Goal: Task Accomplishment & Management: Complete application form

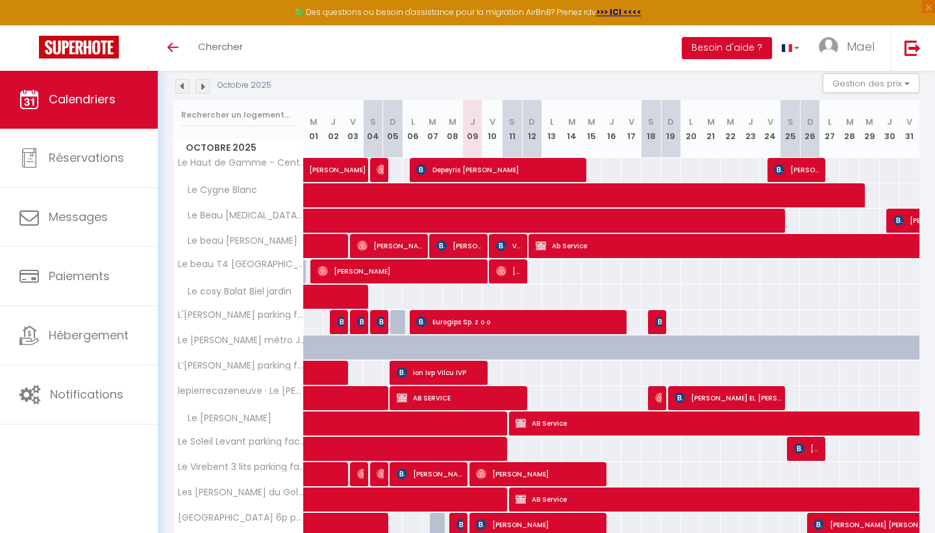
click at [203, 86] on img at bounding box center [203, 86] width 14 height 14
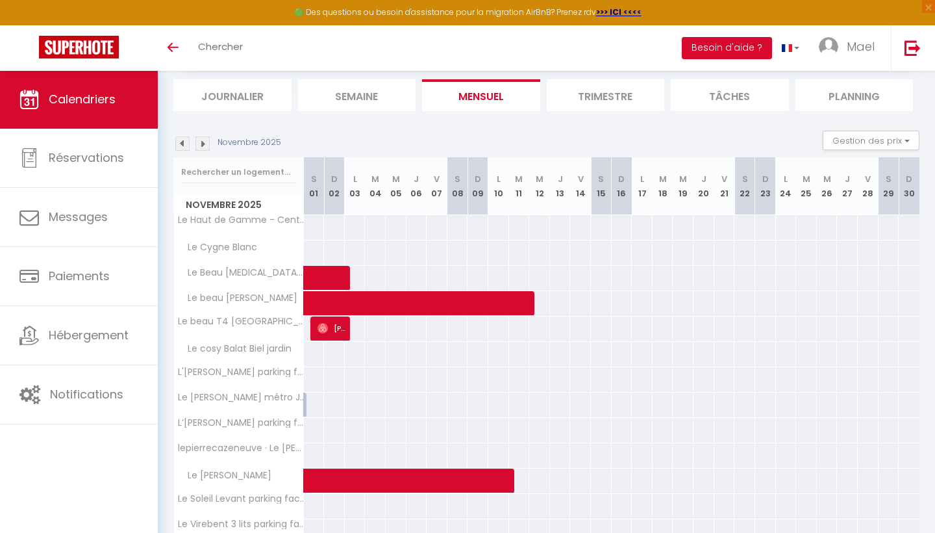
scroll to position [81, 0]
click at [179, 143] on img at bounding box center [182, 143] width 14 height 14
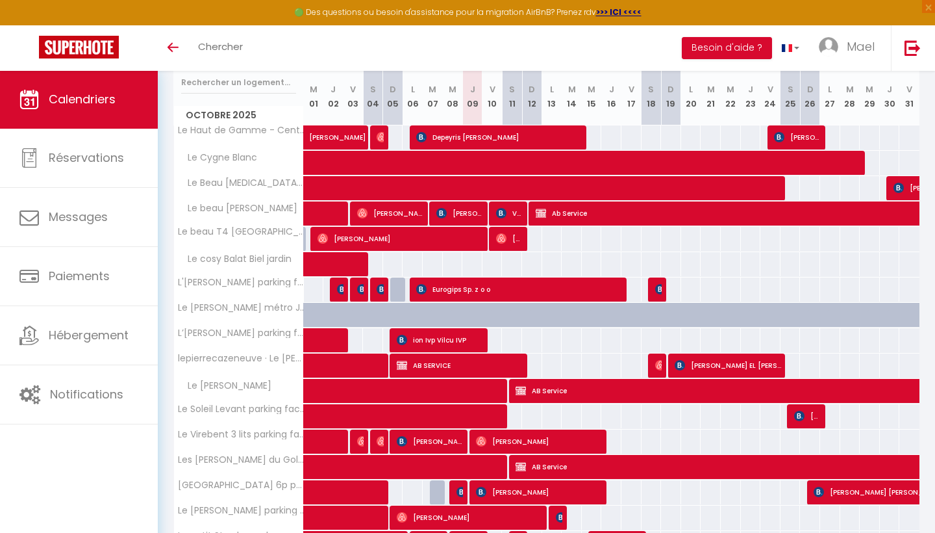
scroll to position [172, 0]
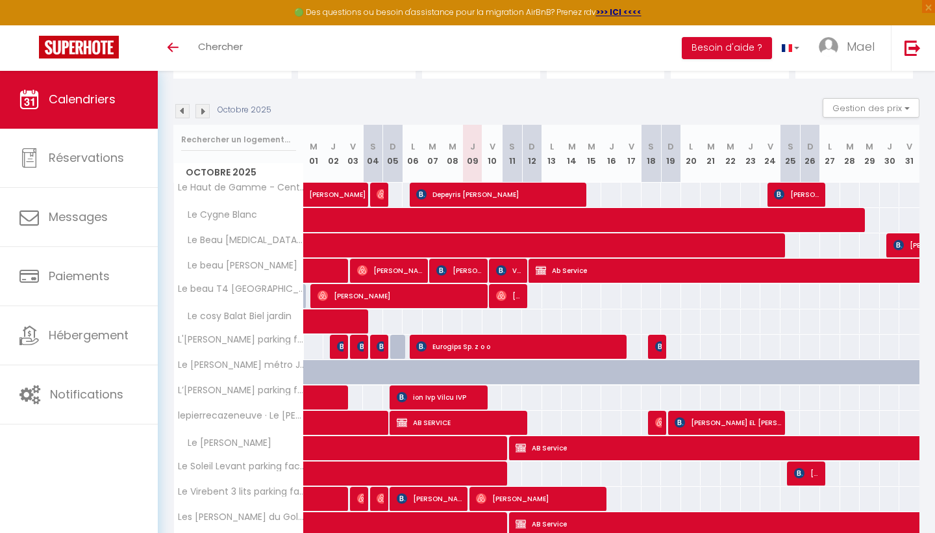
click at [207, 109] on img at bounding box center [203, 111] width 14 height 14
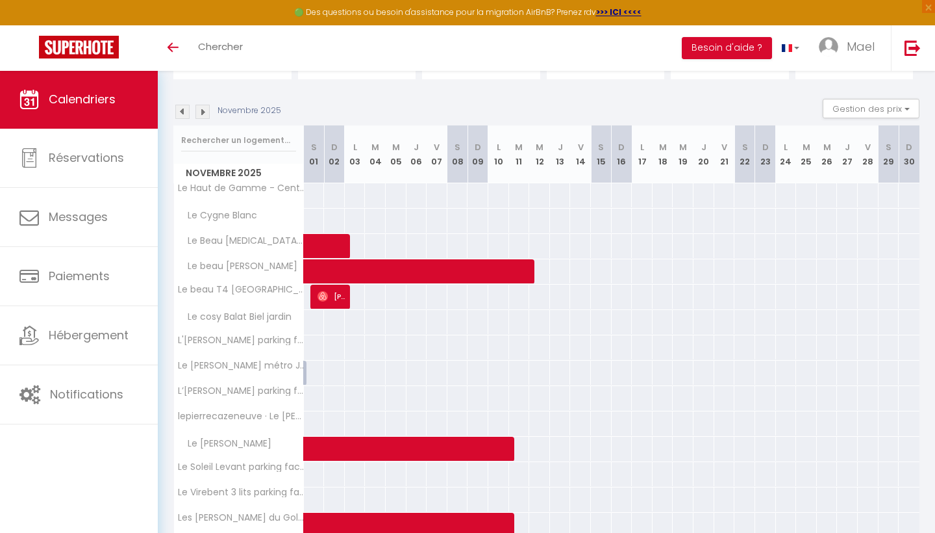
scroll to position [113, 0]
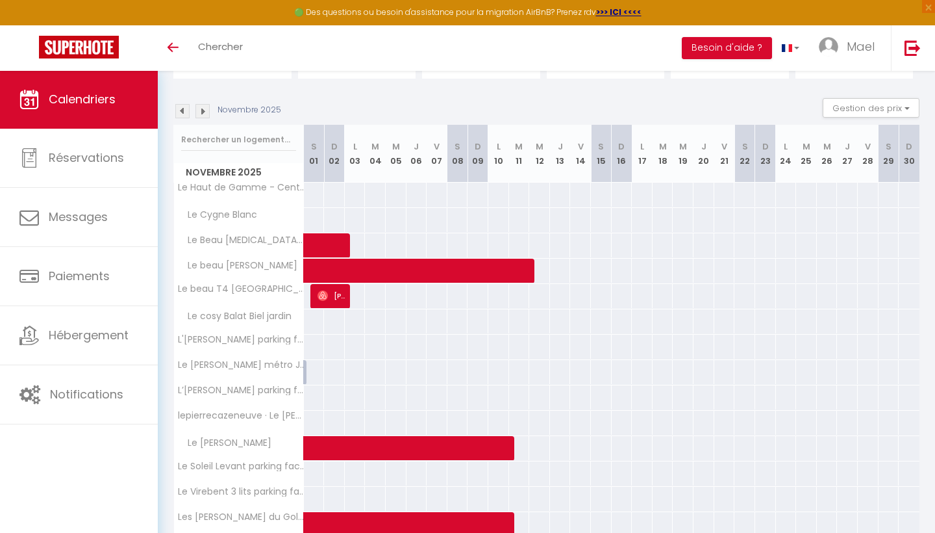
click at [188, 103] on div "Novembre 2025 Gestion des prix Nb Nuits minimum Règles Disponibilité" at bounding box center [546, 111] width 746 height 27
click at [178, 118] on div "Novembre 2025 Gestion des prix Nb Nuits minimum Règles Disponibilité" at bounding box center [546, 111] width 746 height 27
click at [181, 115] on img at bounding box center [182, 111] width 14 height 14
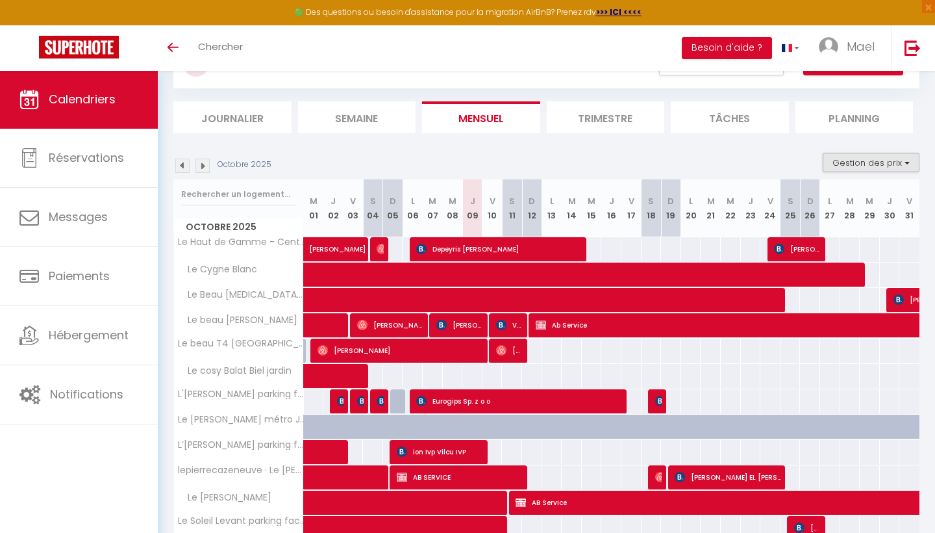
scroll to position [21, 0]
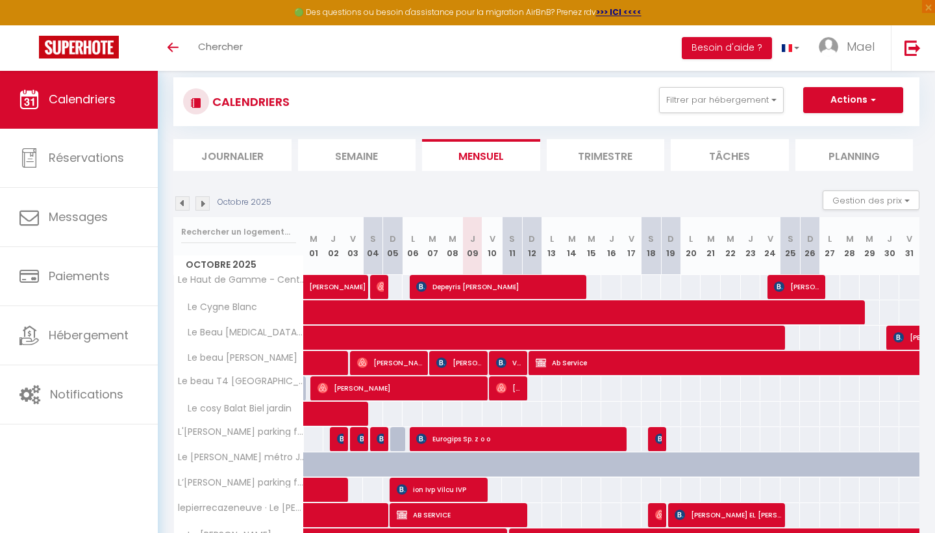
click at [858, 100] on button "Actions" at bounding box center [853, 100] width 100 height 26
click at [782, 125] on ul "Nouvelle réservation Exporter les réservations Importer les réservations" at bounding box center [837, 149] width 134 height 73
click at [828, 104] on button "Actions" at bounding box center [853, 100] width 100 height 26
click at [824, 127] on link "Nouvelle réservation" at bounding box center [839, 129] width 113 height 19
select select
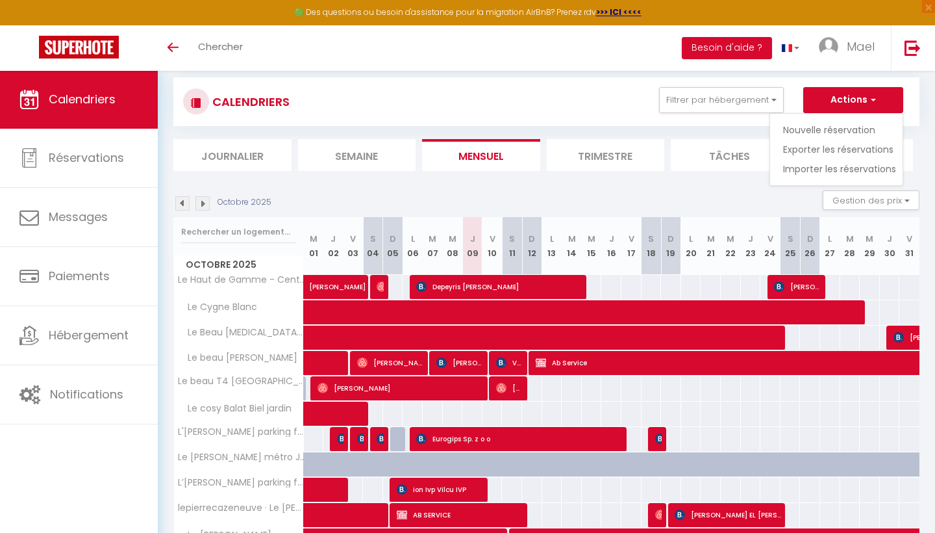
select select
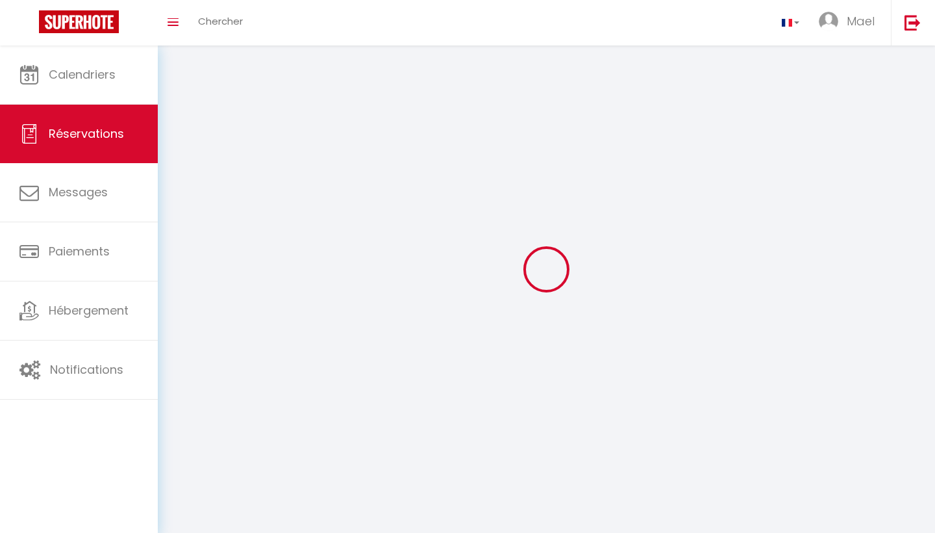
select select
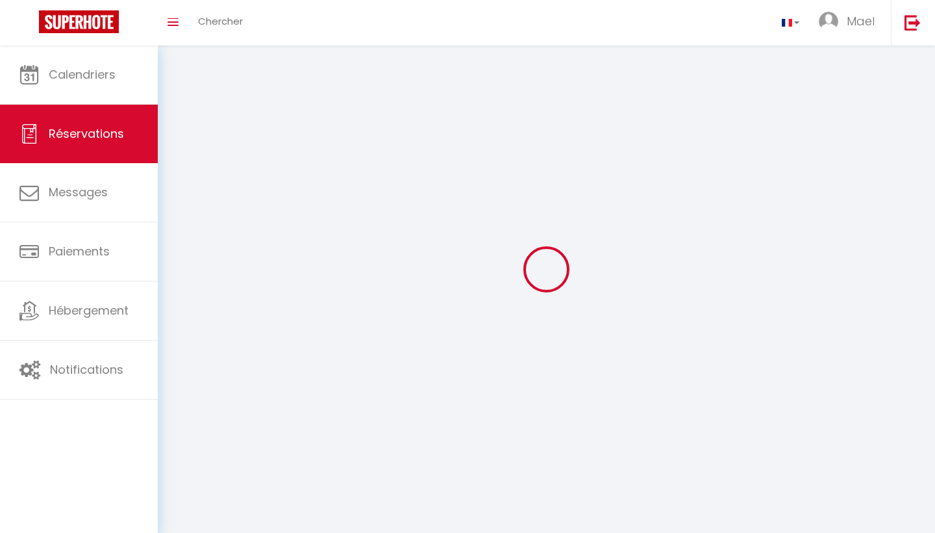
select select
checkbox input "false"
select select
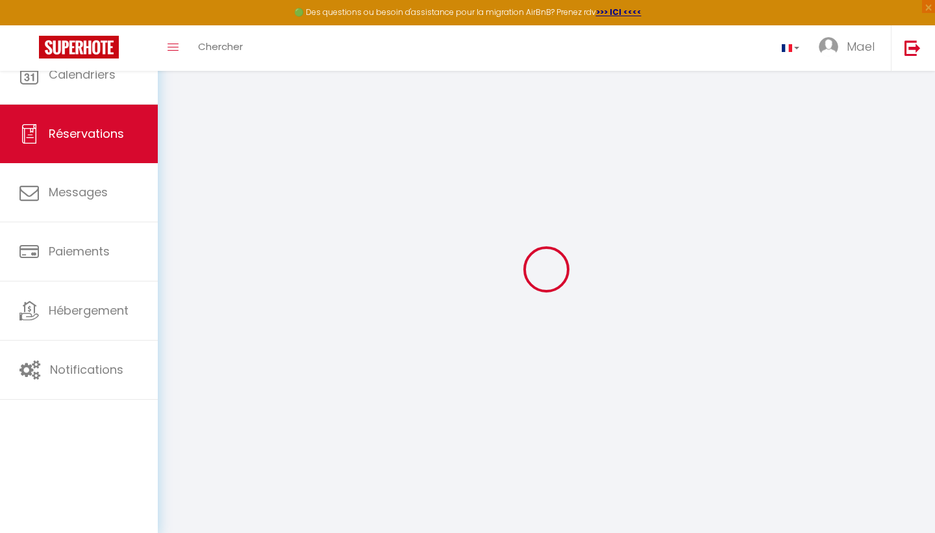
select select
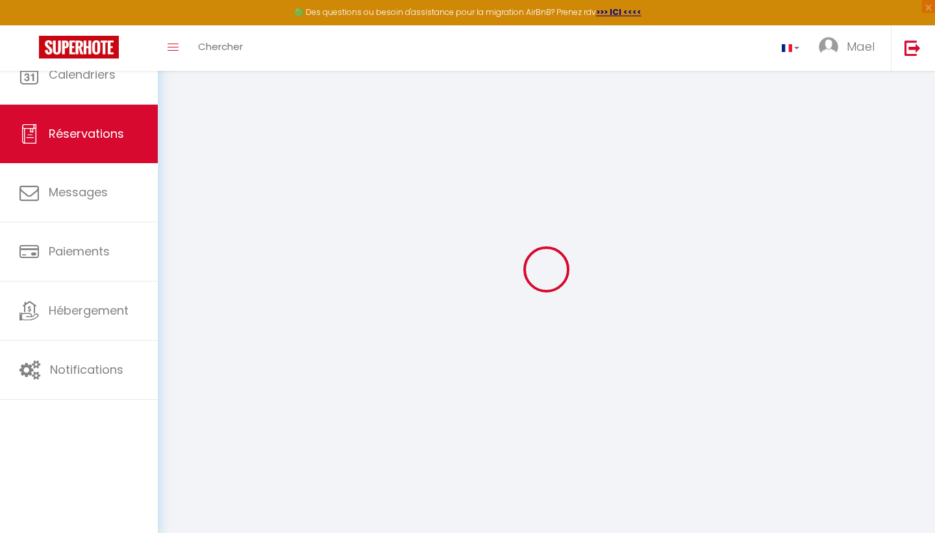
select select
checkbox input "false"
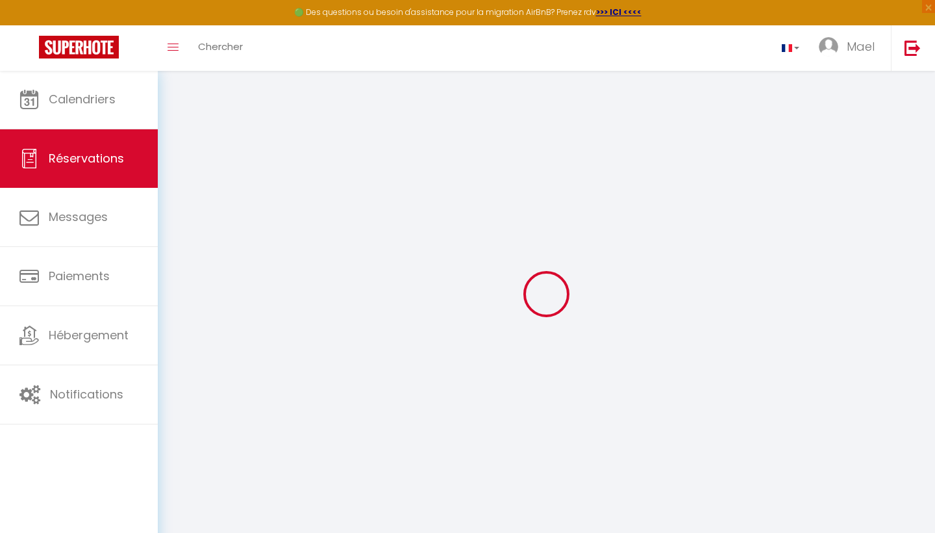
select select
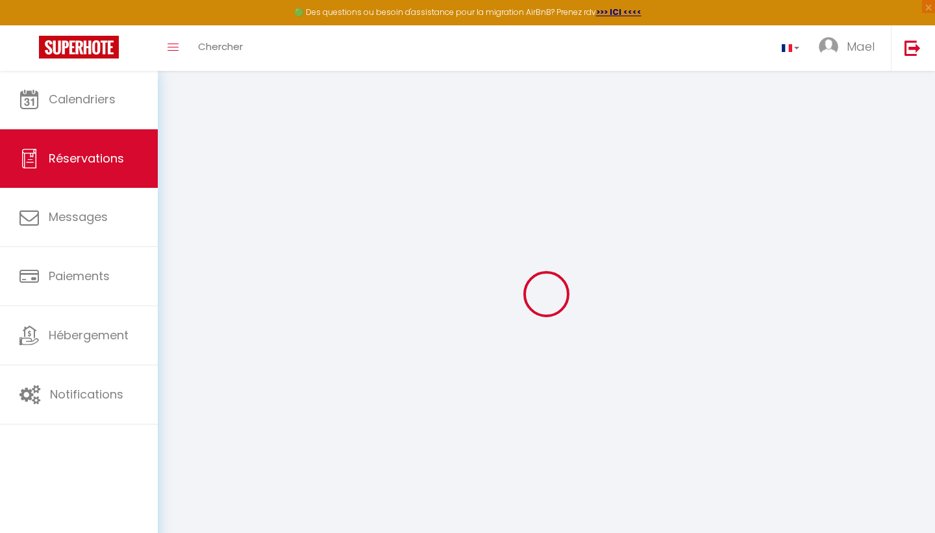
select select
checkbox input "false"
select select
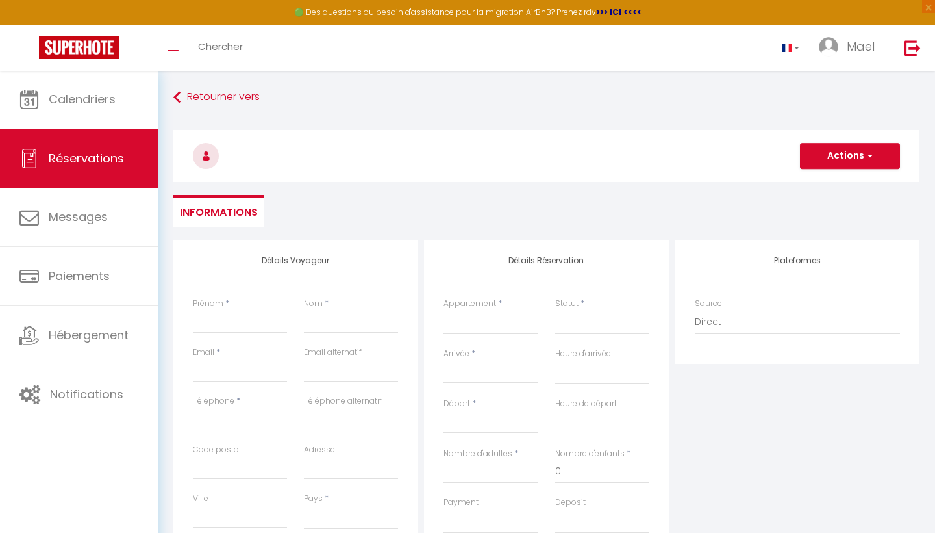
select select
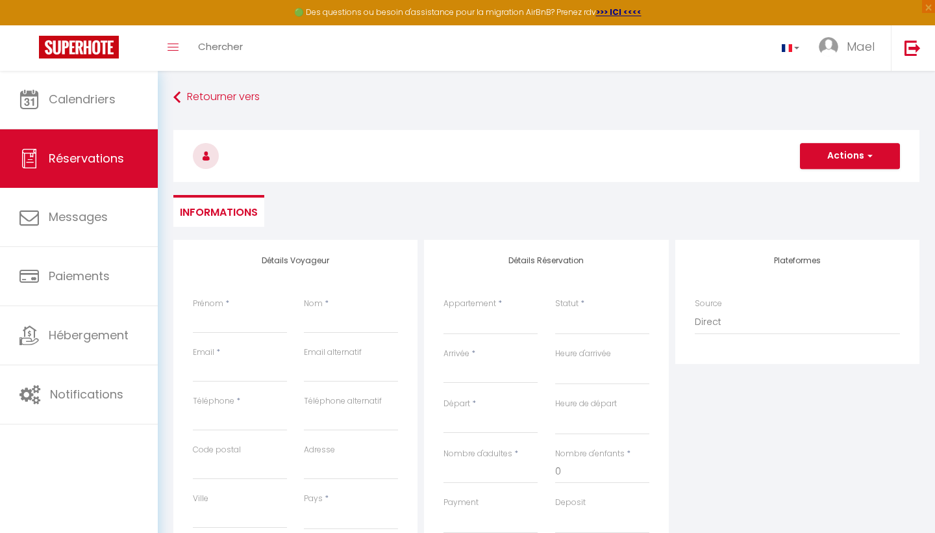
checkbox input "false"
select select
type input "A"
select select
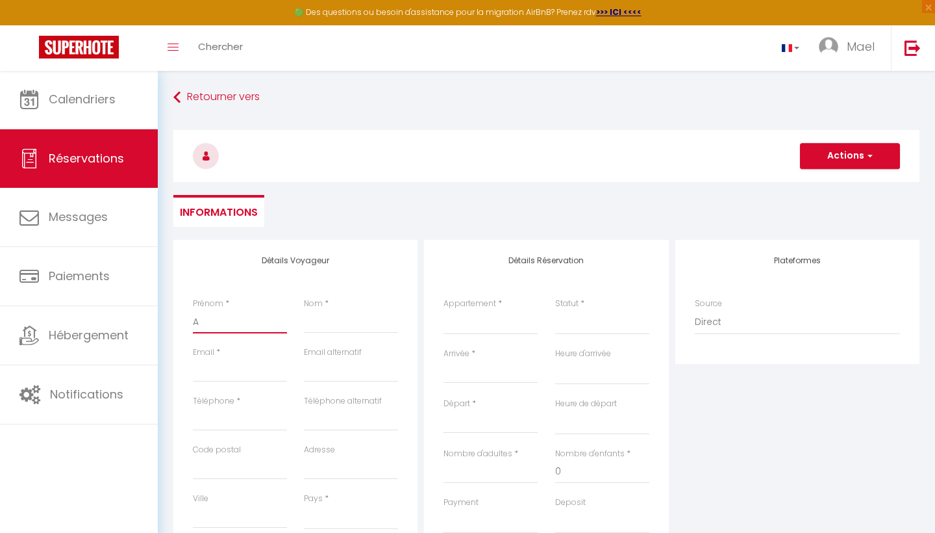
select select
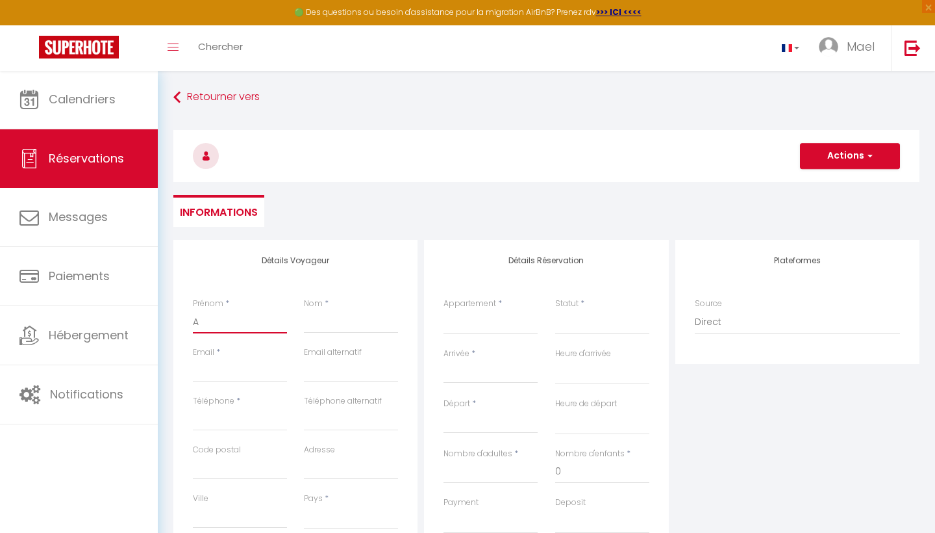
select select
checkbox input "false"
type input "AB"
select select
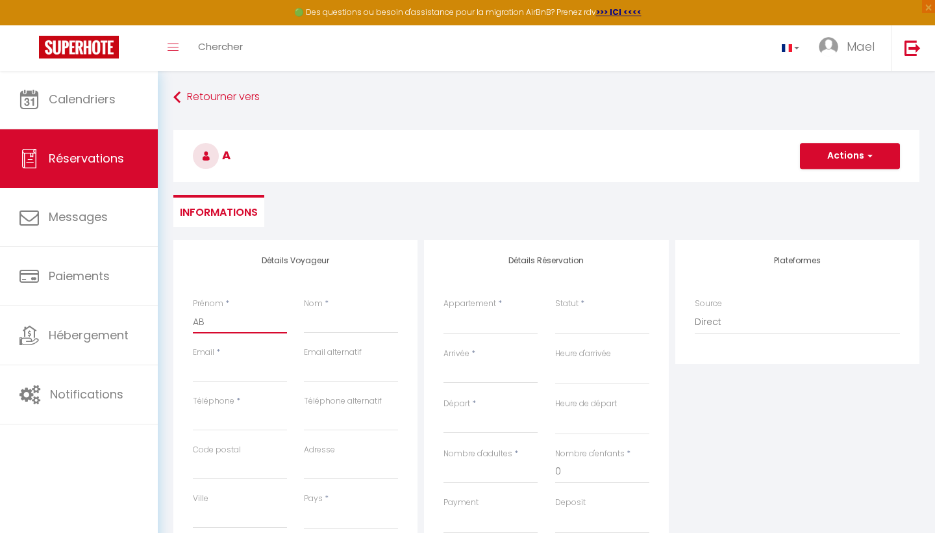
select select
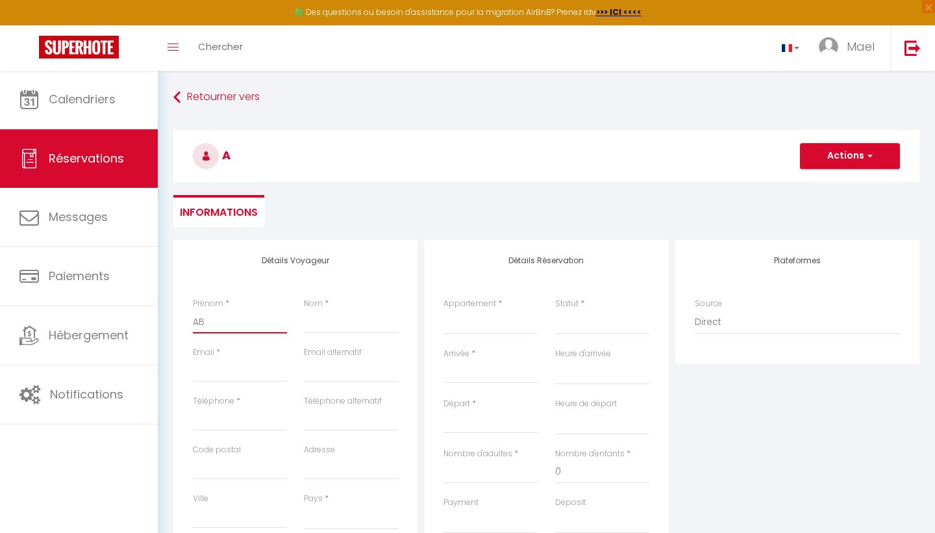
checkbox input "false"
type input "AB"
select select
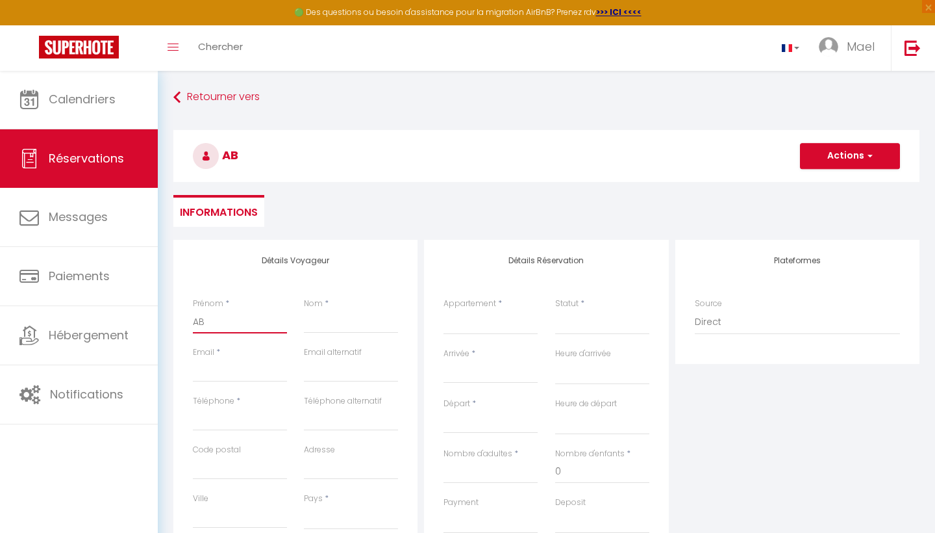
select select
checkbox input "false"
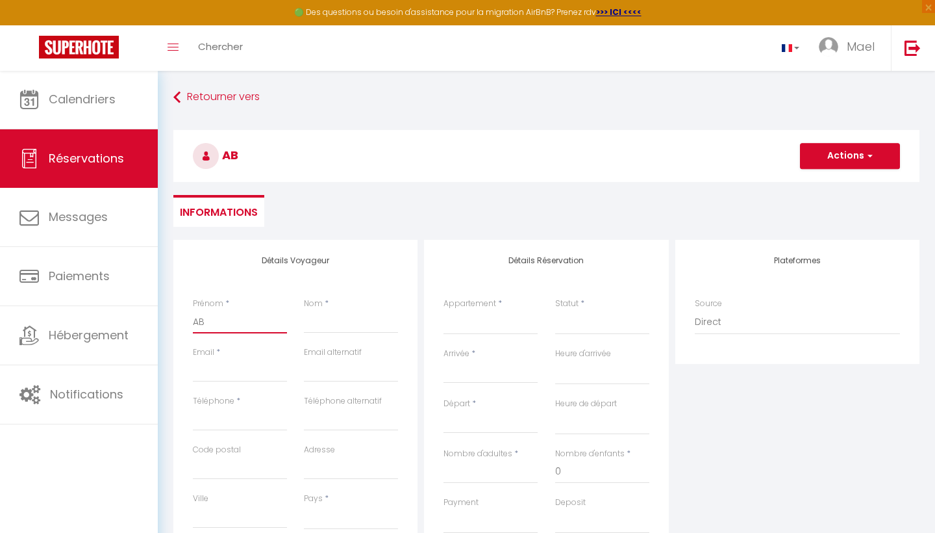
type input "AB"
type input "S"
select select
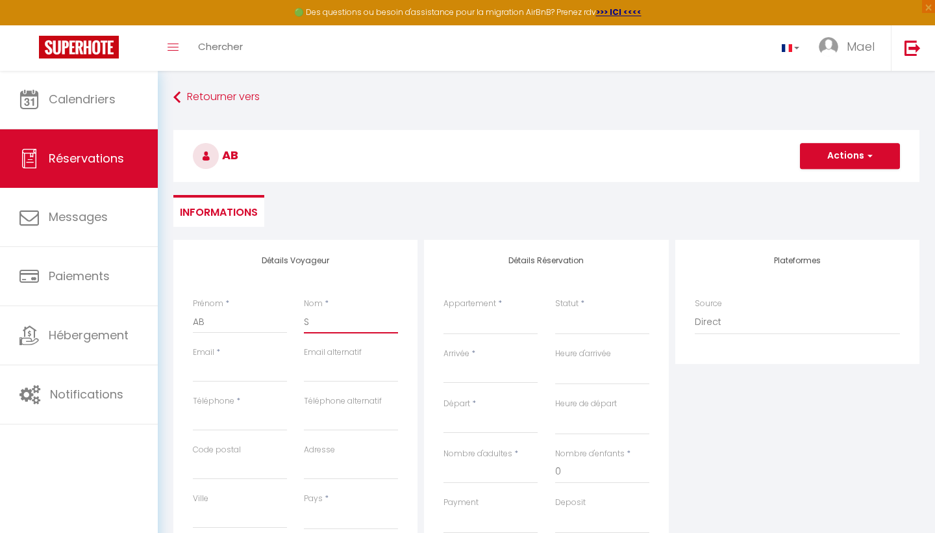
select select
checkbox input "false"
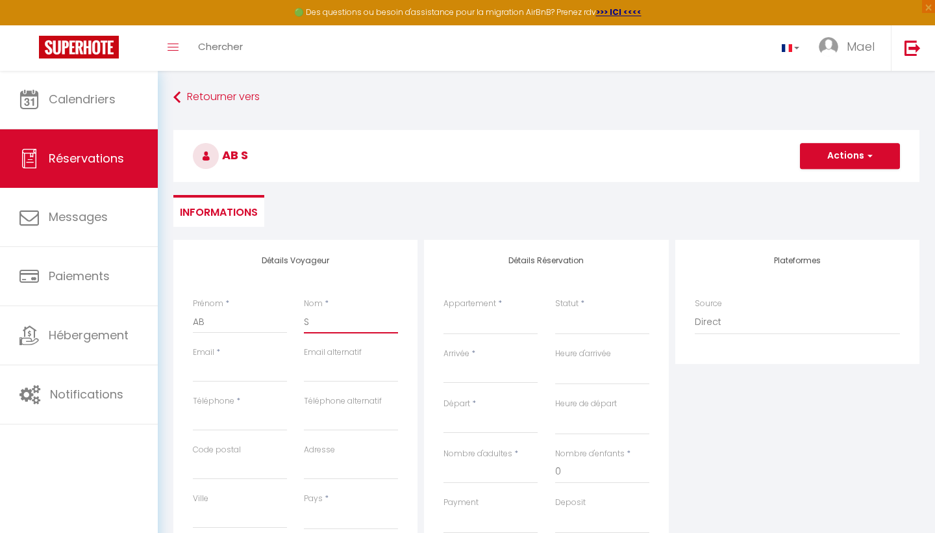
type input "Se"
select select
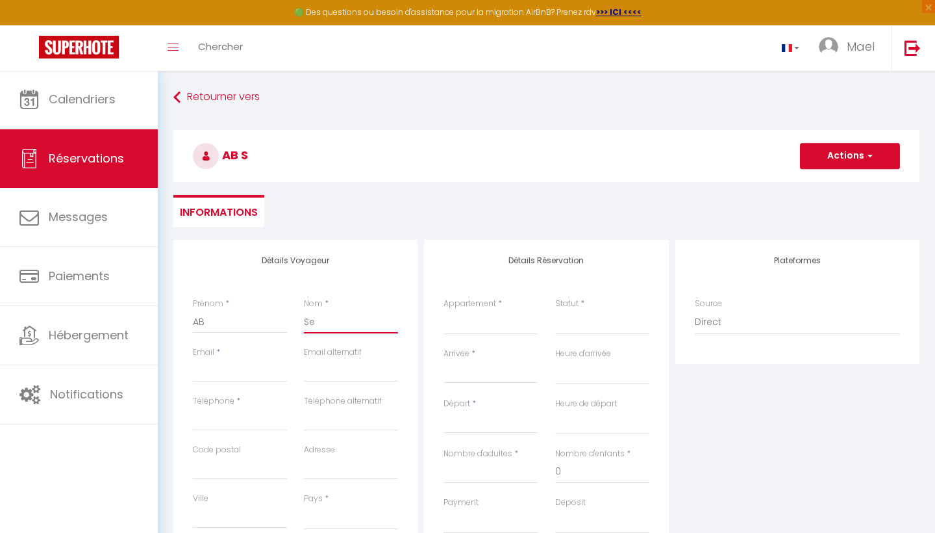
select select
checkbox input "false"
type input "Ser"
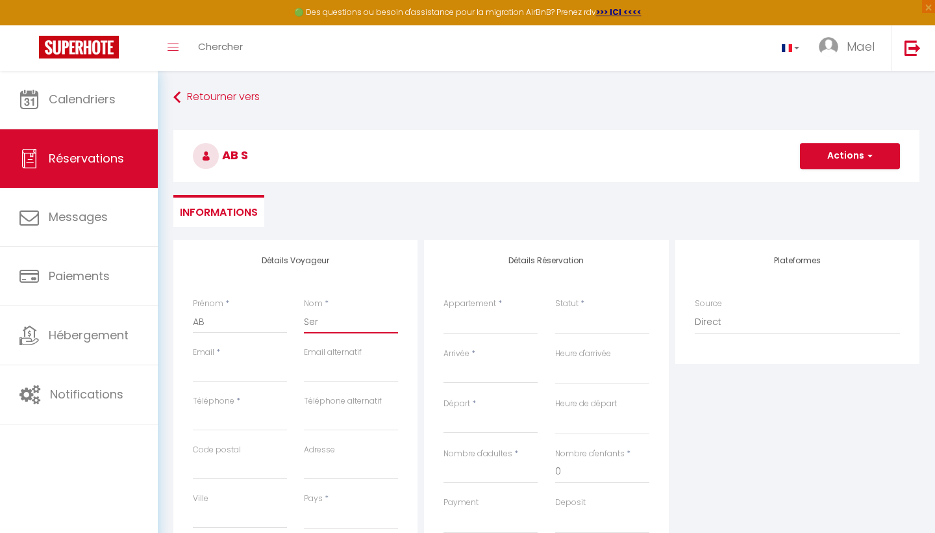
select select
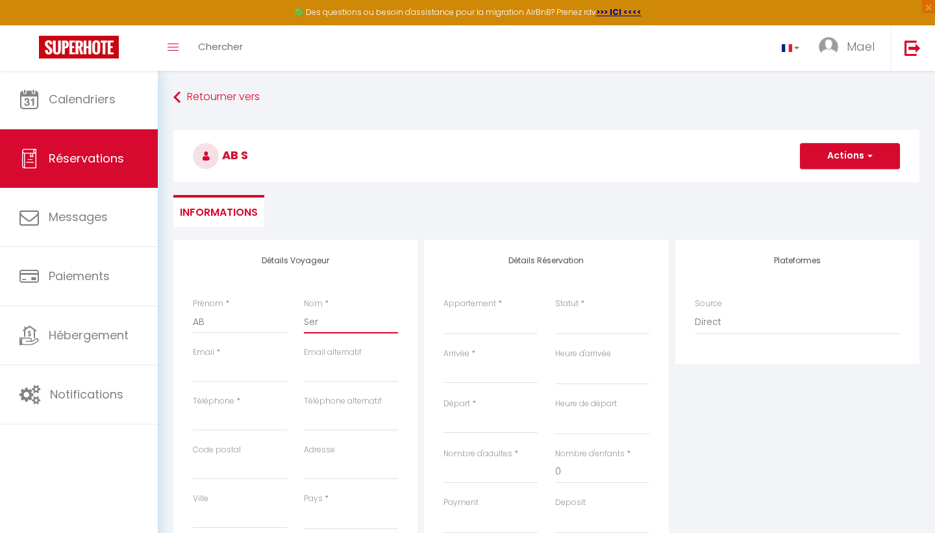
select select
checkbox input "false"
type input "Serv"
select select
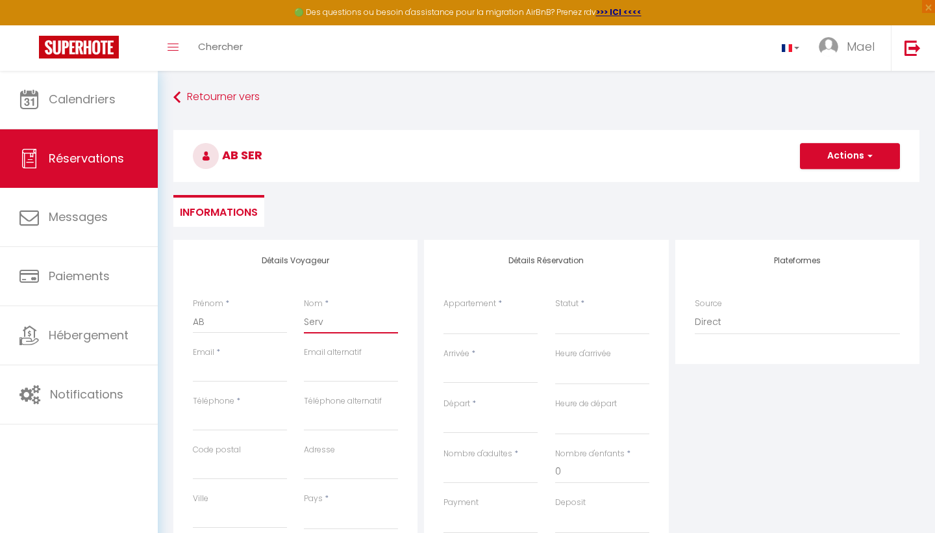
select select
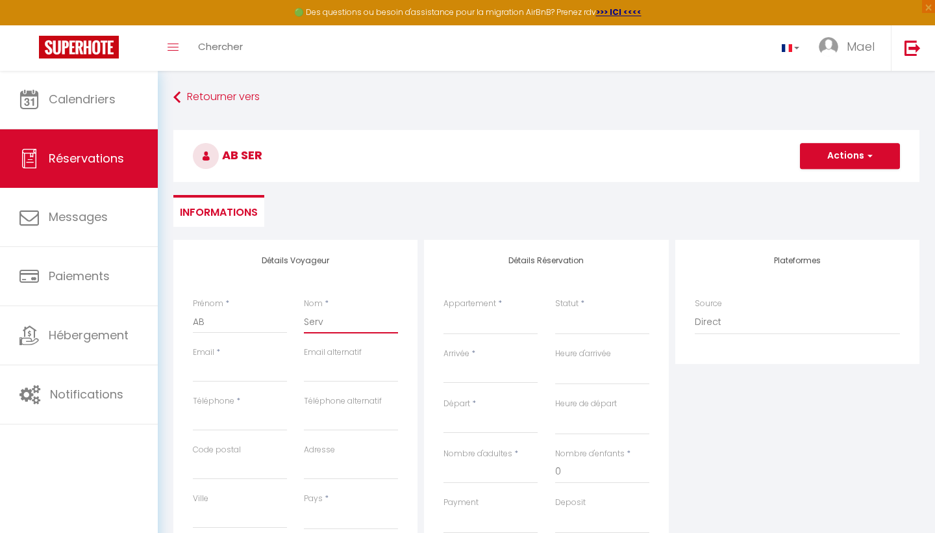
select select
checkbox input "false"
type input "Servi"
select select
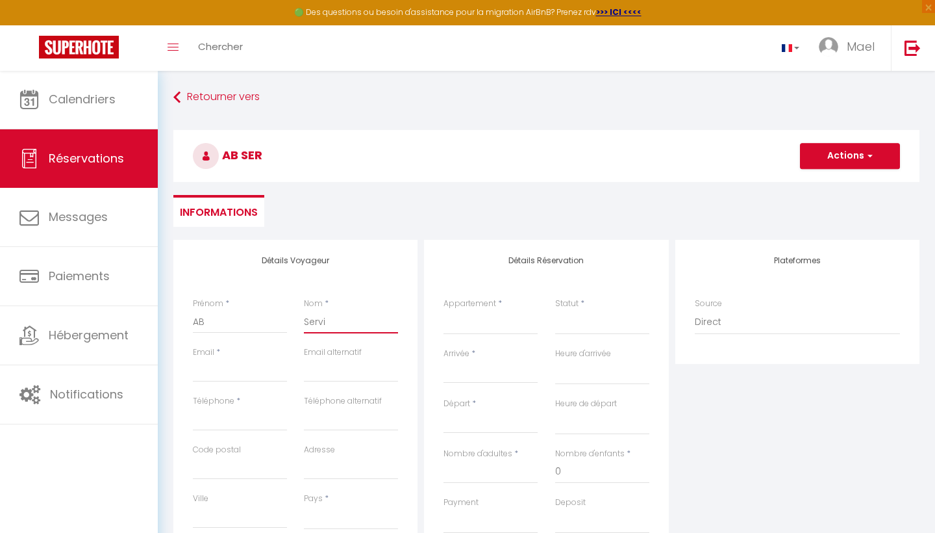
select select
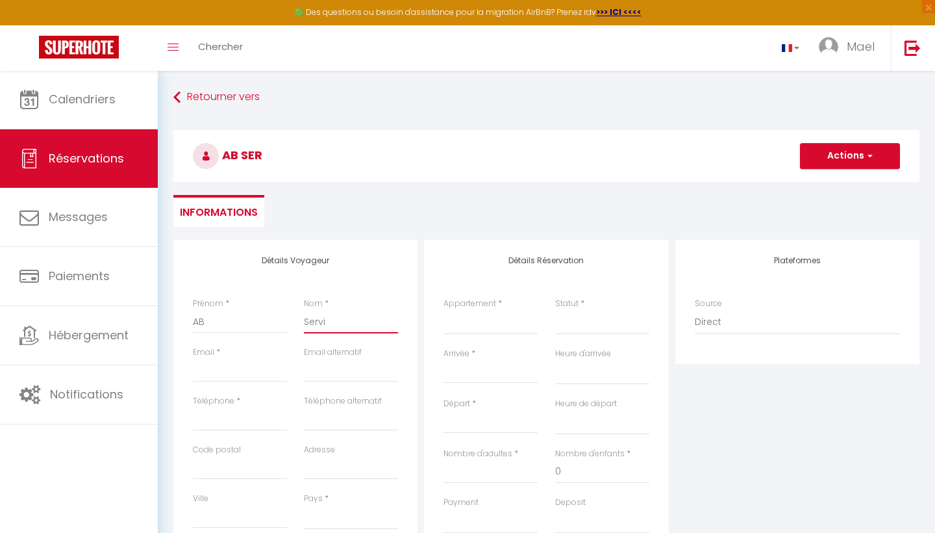
checkbox input "false"
type input "Servic"
select select
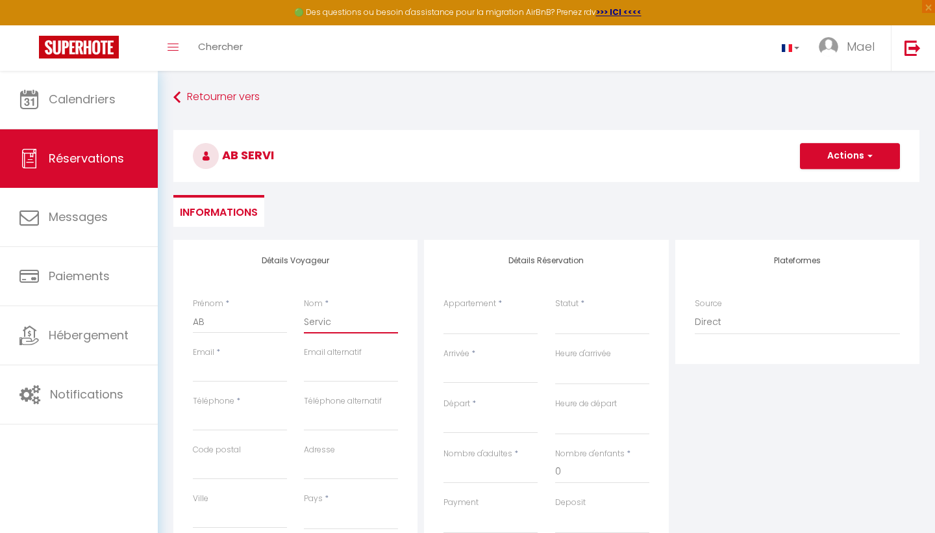
select select
checkbox input "false"
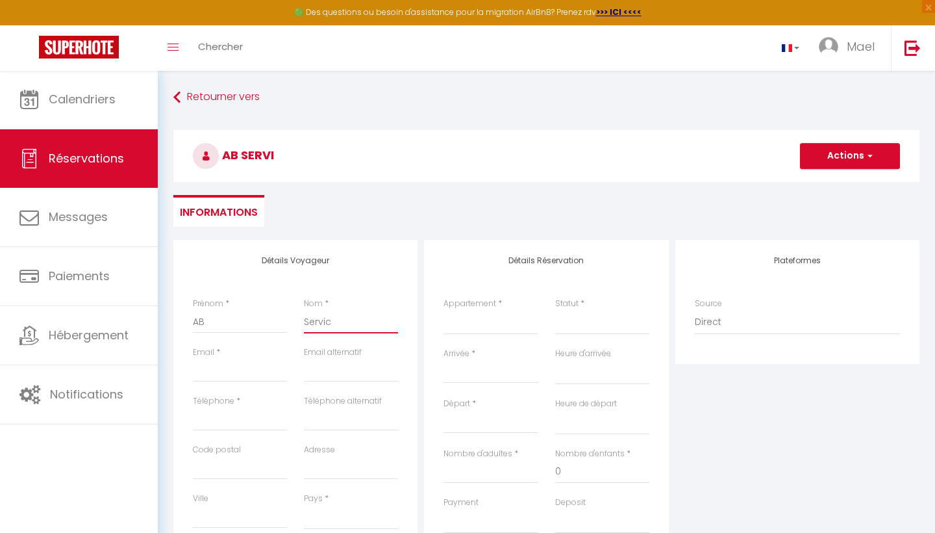
type input "Service"
select select
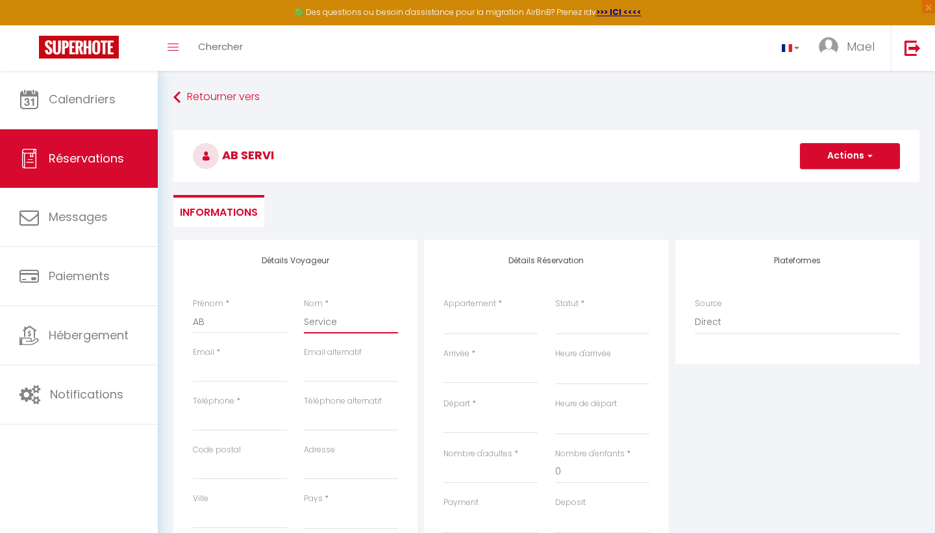
select select
checkbox input "false"
type input "Service"
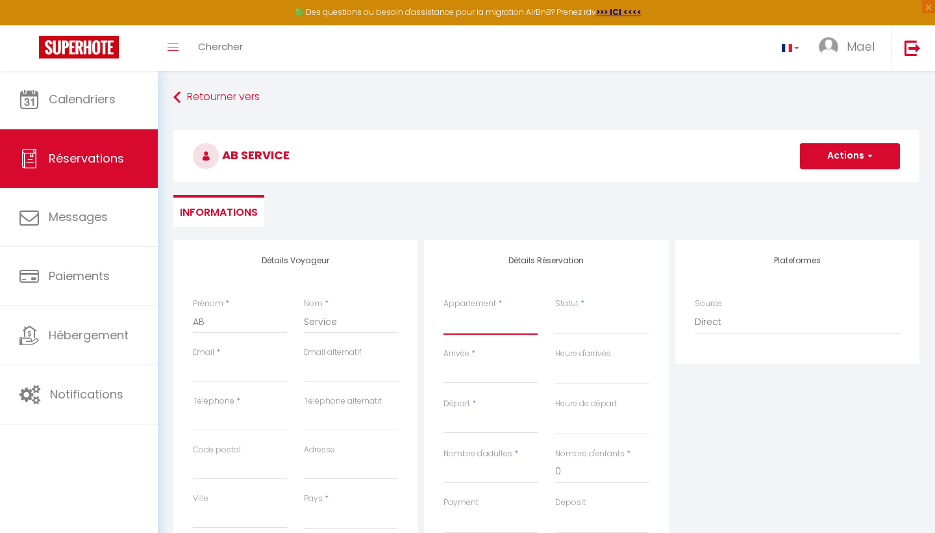
select select "56919"
select select
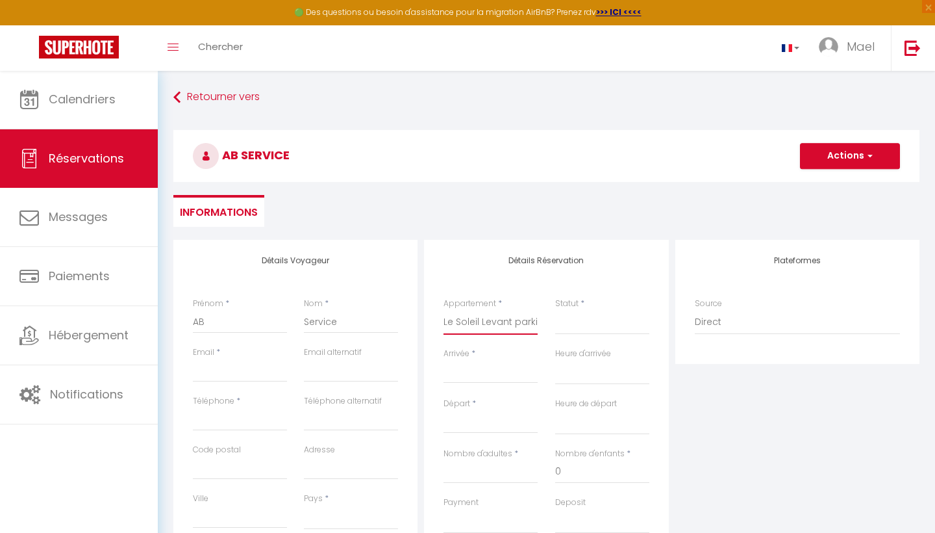
select select
checkbox input "false"
select select
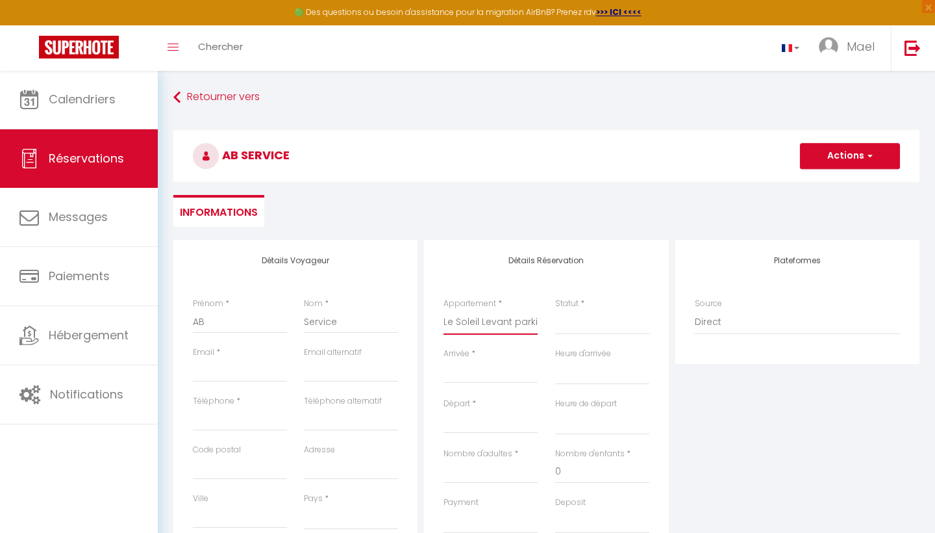
select select
checkbox input "false"
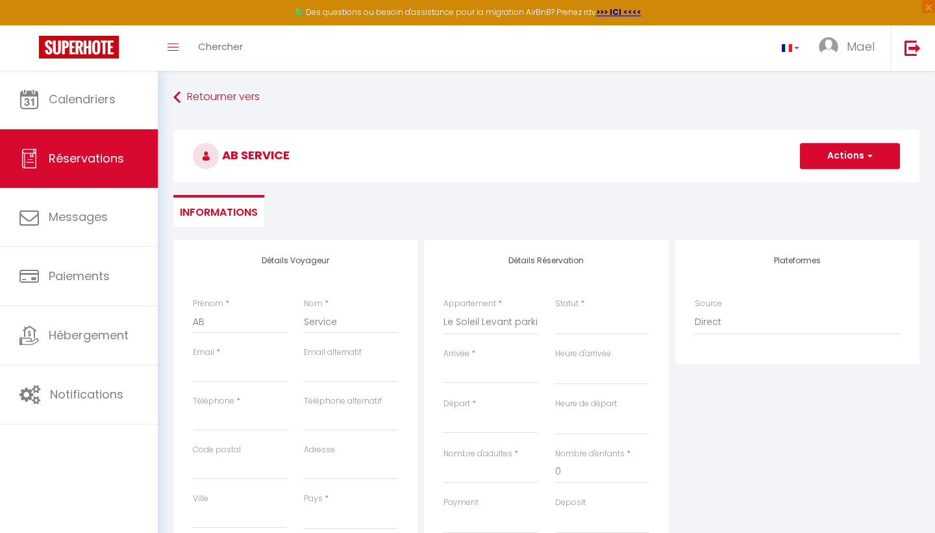
click at [479, 356] on div "Arrivée * < [DATE] > Dim Lun Mar Mer Jeu Ven Sam 1 2 3 4 5 6 7 8 9 10 11 12 13 …" at bounding box center [491, 365] width 94 height 36
click at [466, 369] on input "Arrivée" at bounding box center [491, 372] width 94 height 17
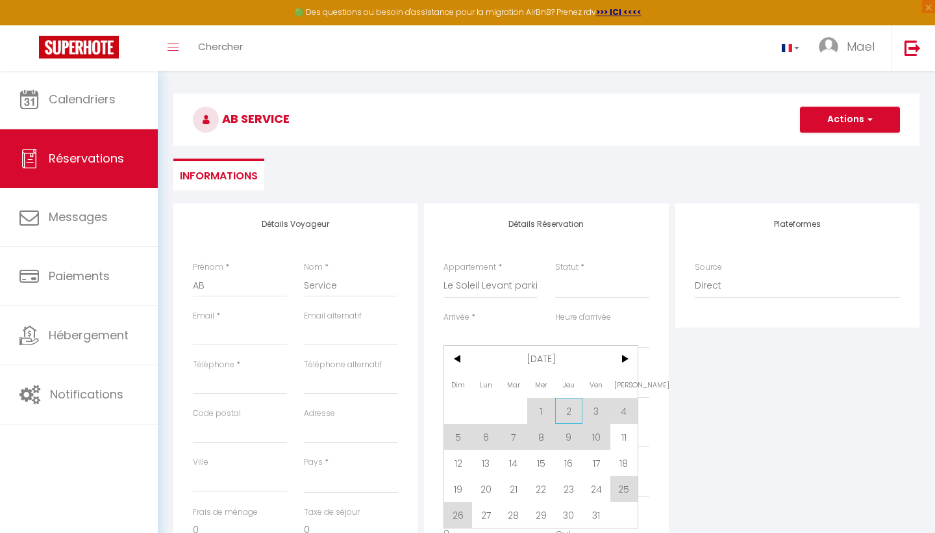
scroll to position [42, 0]
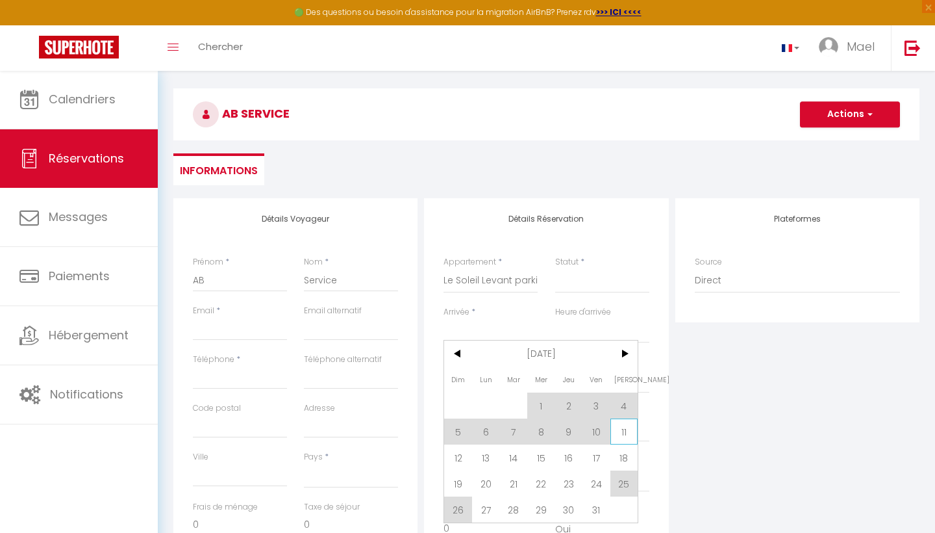
click at [620, 423] on span "11" at bounding box center [625, 431] width 28 height 26
select select
type input "[PERSON_NAME] 11 Octobre 2025"
select select
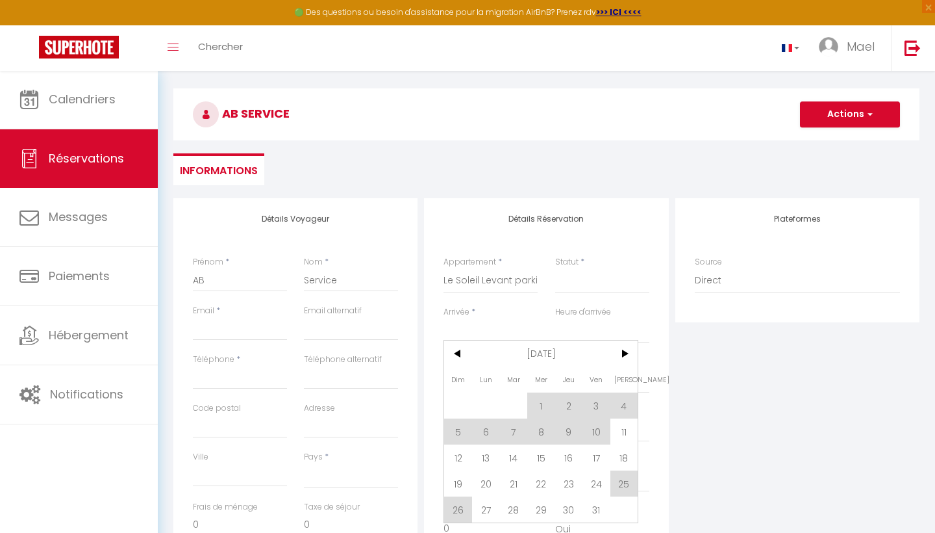
type input "Dim 12 Octobre 2025"
select select
checkbox input "false"
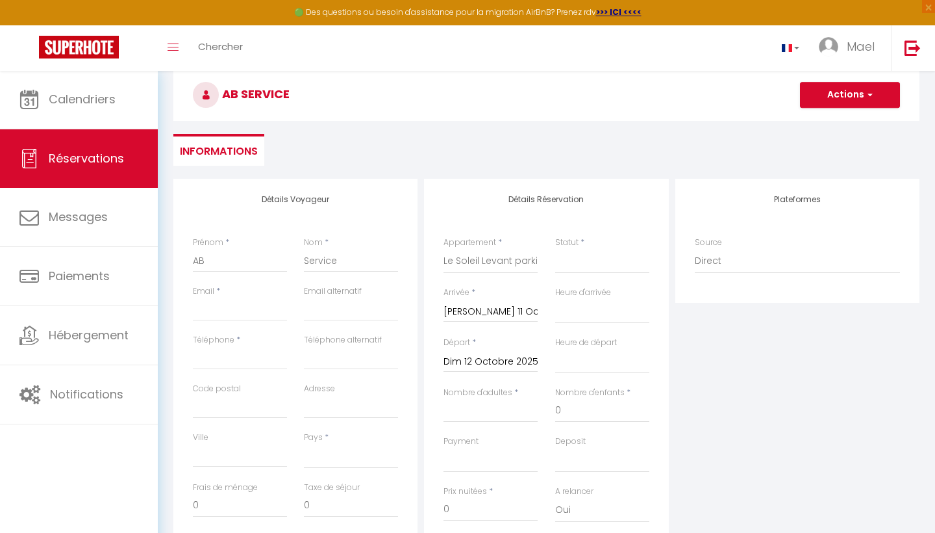
scroll to position [68, 0]
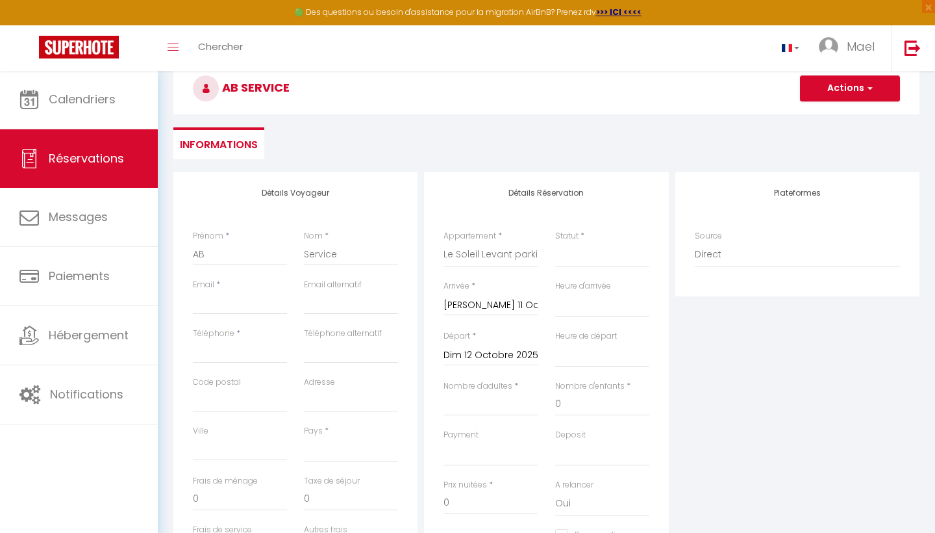
click at [514, 353] on input "Dim 12 Octobre 2025" at bounding box center [491, 355] width 94 height 17
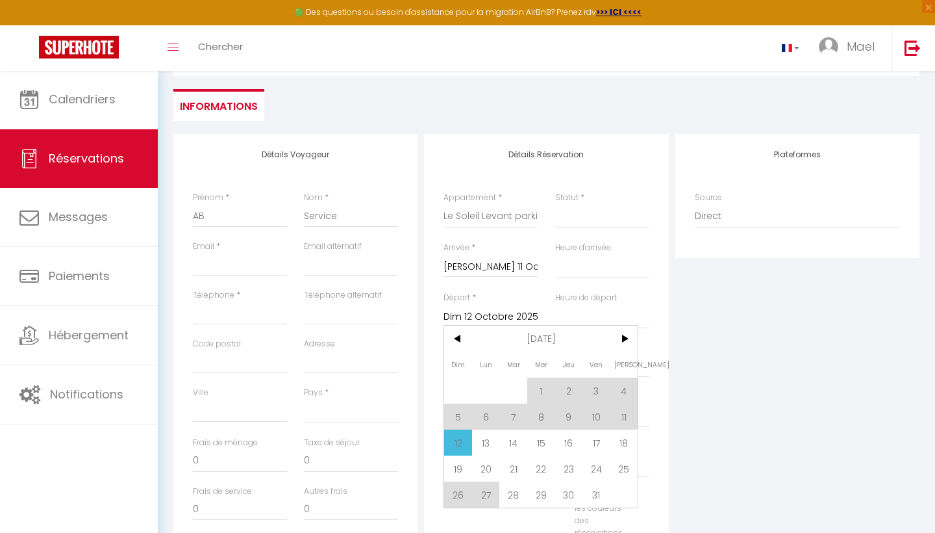
scroll to position [110, 0]
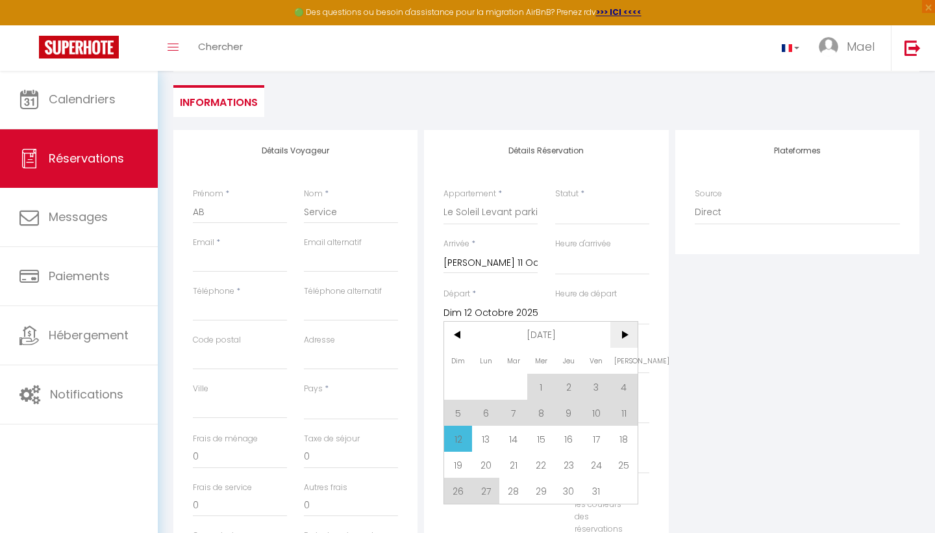
click at [629, 338] on span ">" at bounding box center [625, 335] width 28 height 26
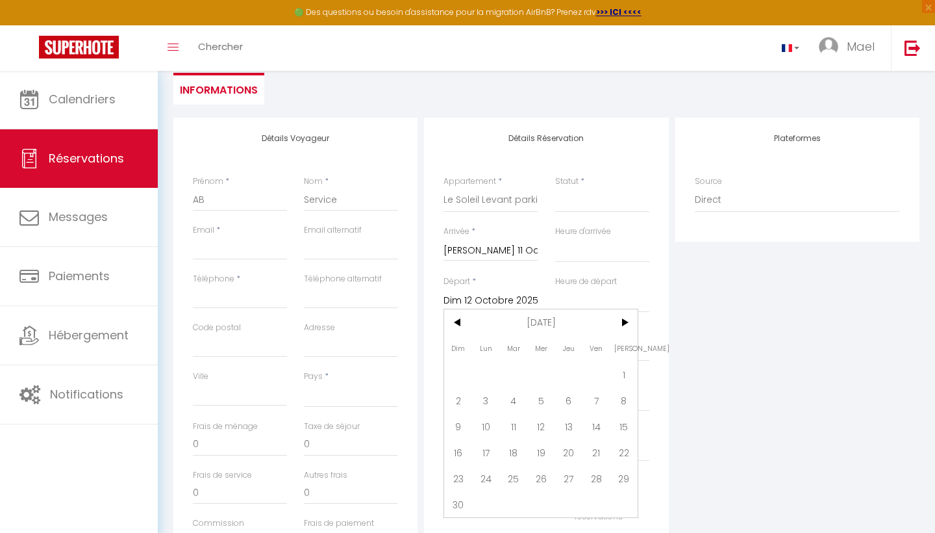
scroll to position [123, 0]
click at [521, 425] on span "11" at bounding box center [513, 425] width 28 height 26
select select
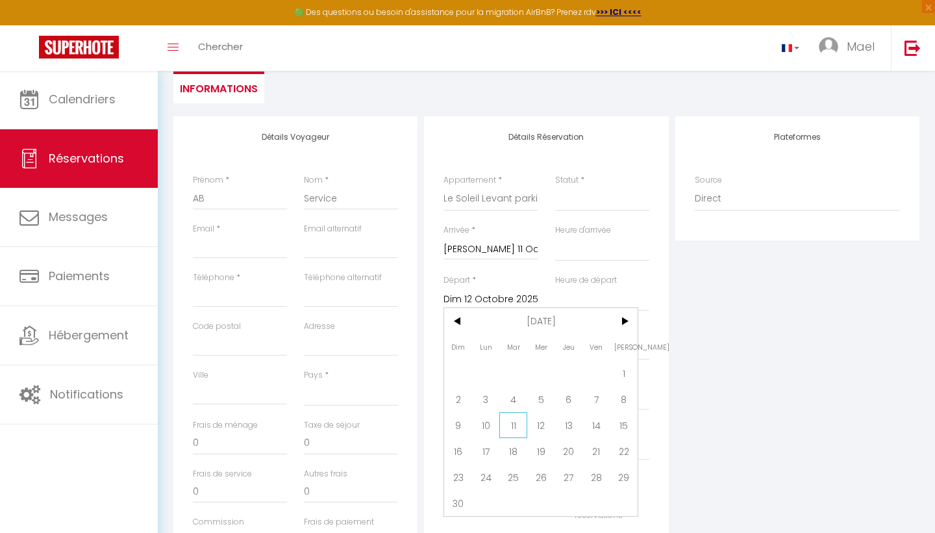
type input "[DATE] Novembre 2025"
select select
checkbox input "false"
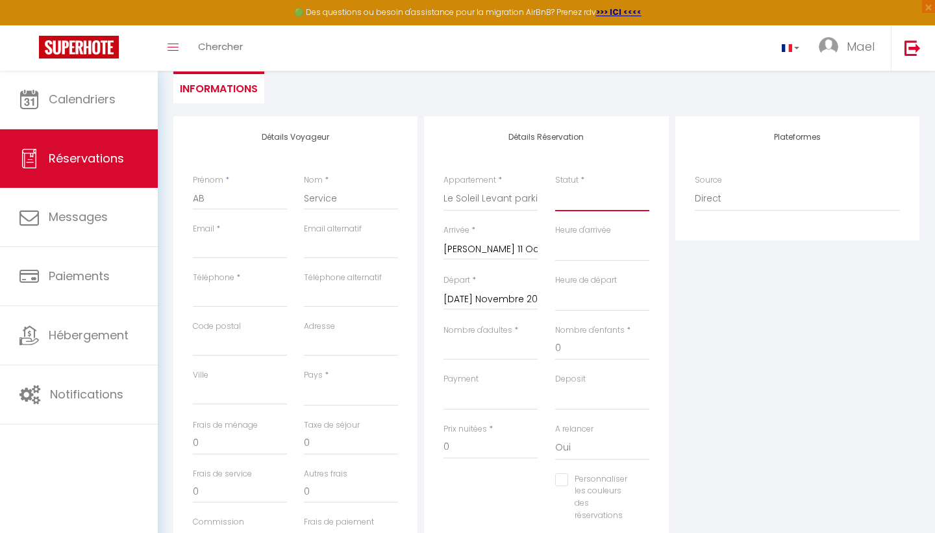
select select "1"
select select
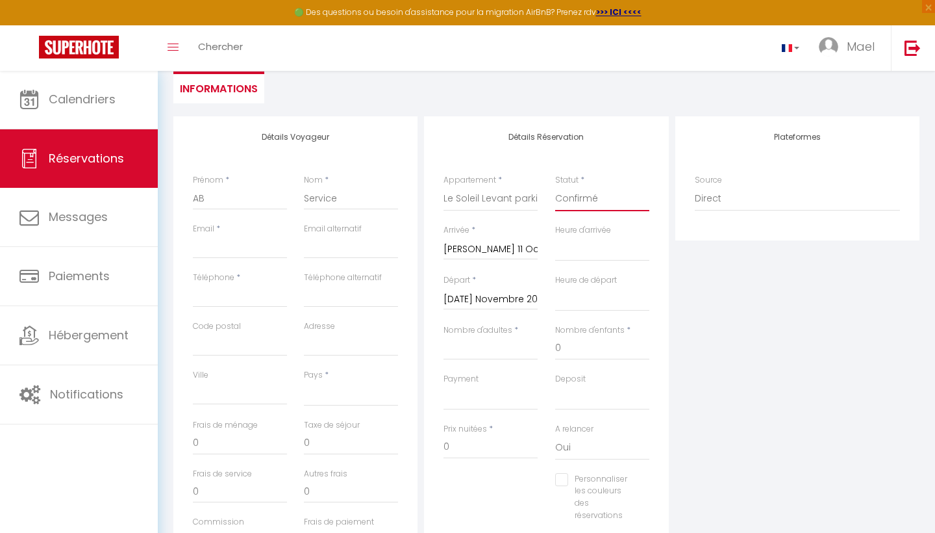
select select
checkbox input "false"
type input "B"
select select
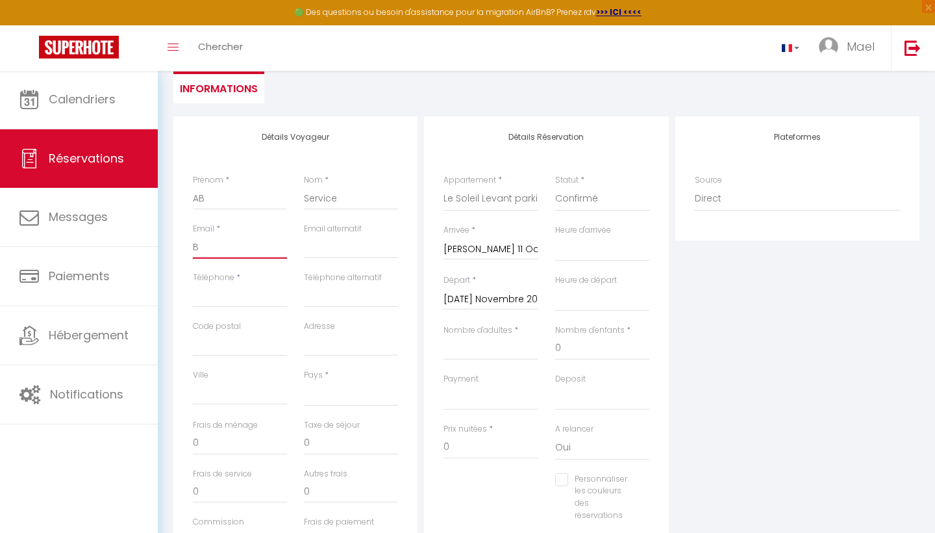
select select
checkbox input "false"
type input "Ba"
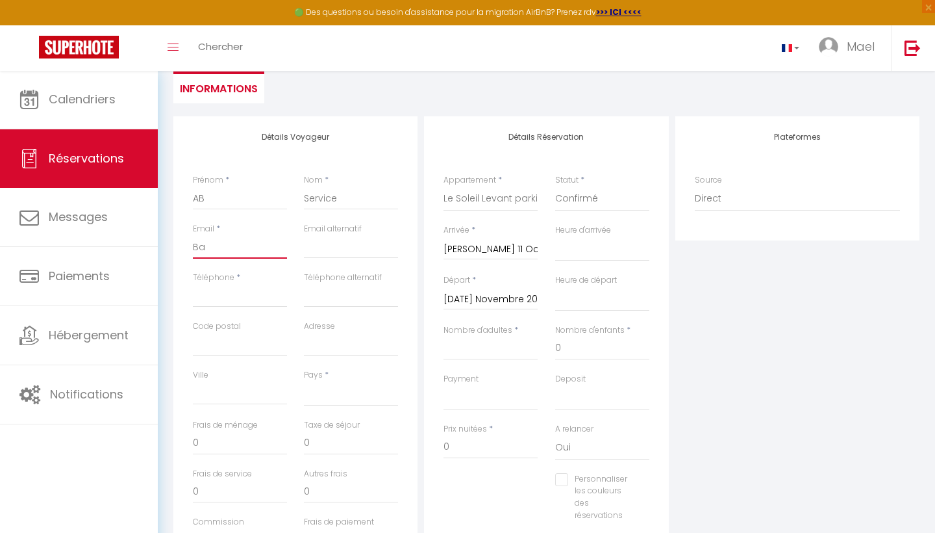
select select
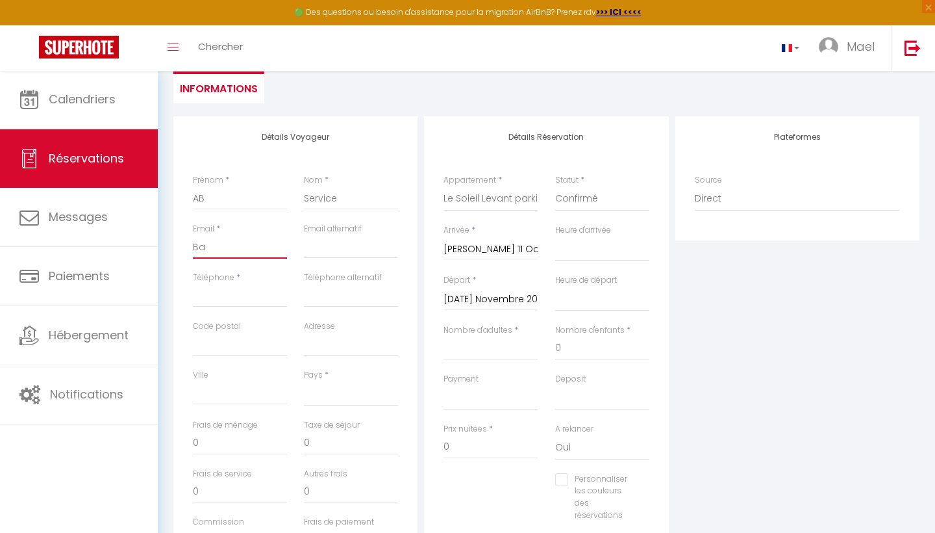
checkbox input "false"
type input "Bas"
select select
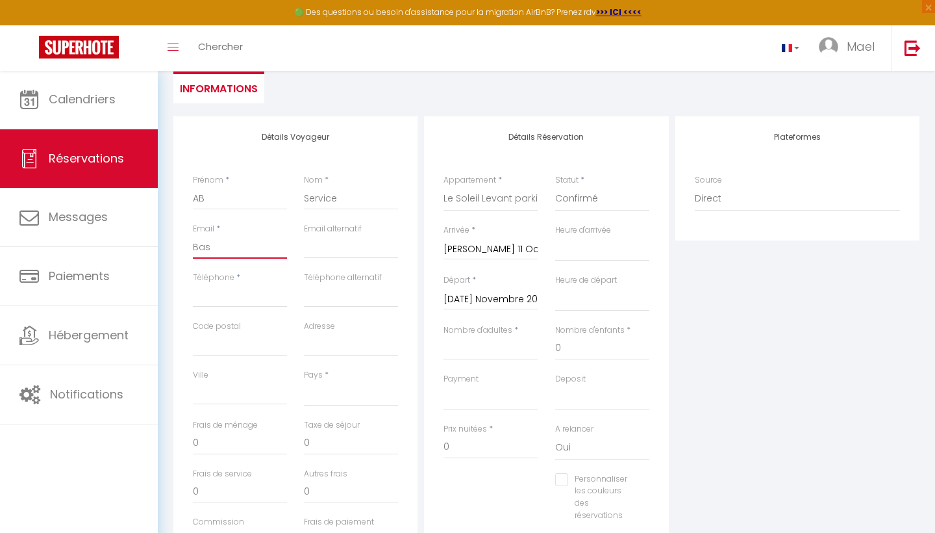
select select
checkbox input "false"
type input "Base"
select select
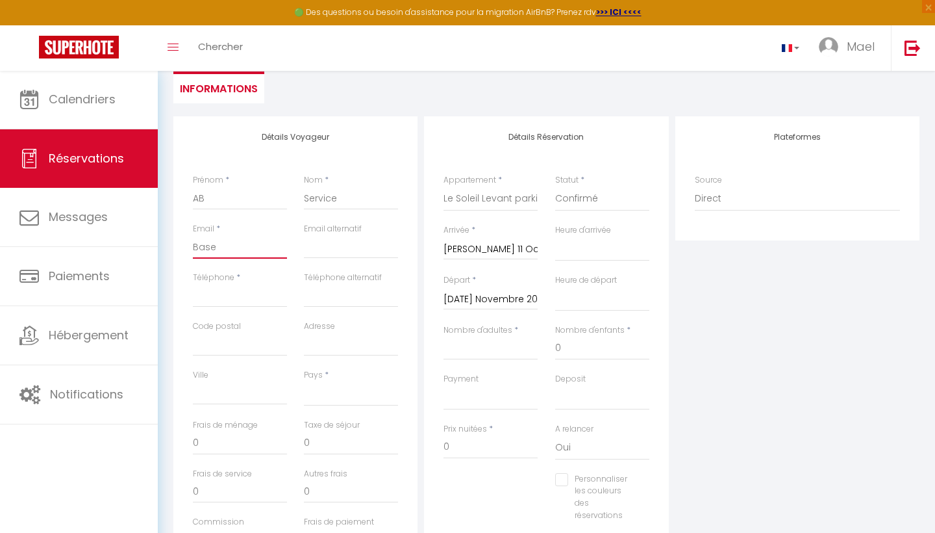
select select
checkbox input "false"
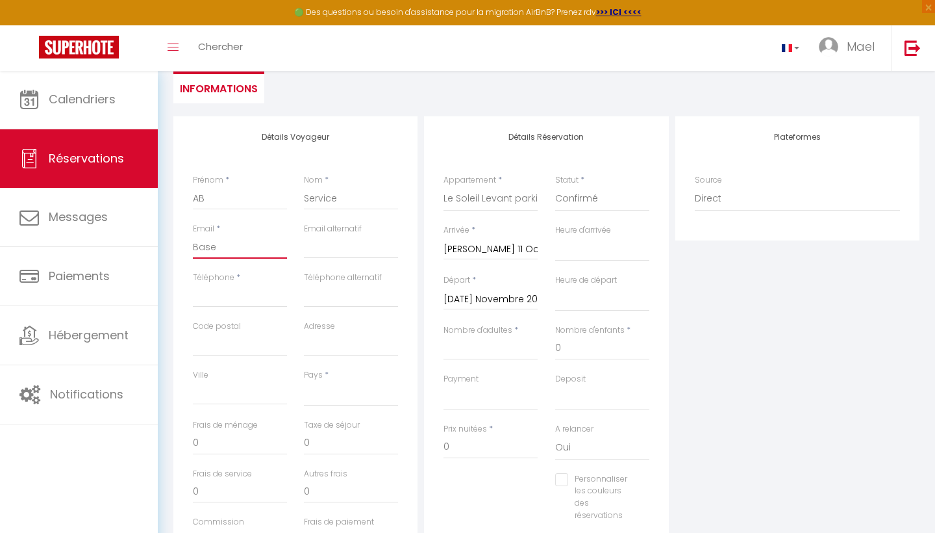
type input "Baser"
select select
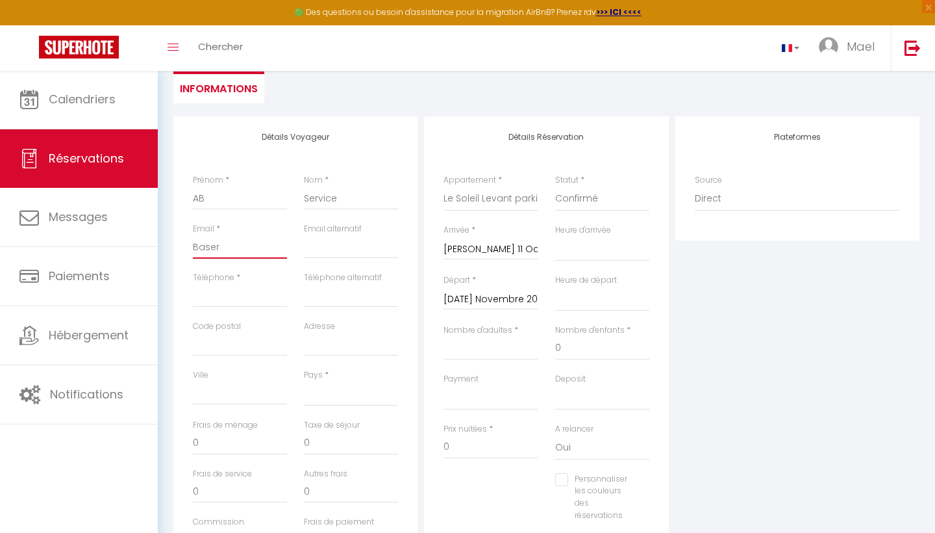
select select
paste input "07 82 08 45 58"
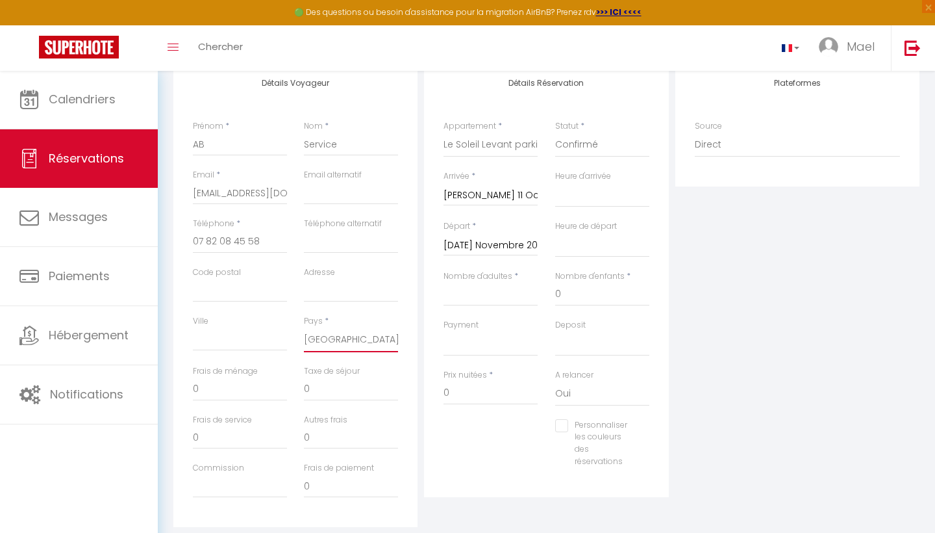
scroll to position [177, 0]
click at [476, 298] on input "Nombre d'adultes" at bounding box center [491, 294] width 94 height 23
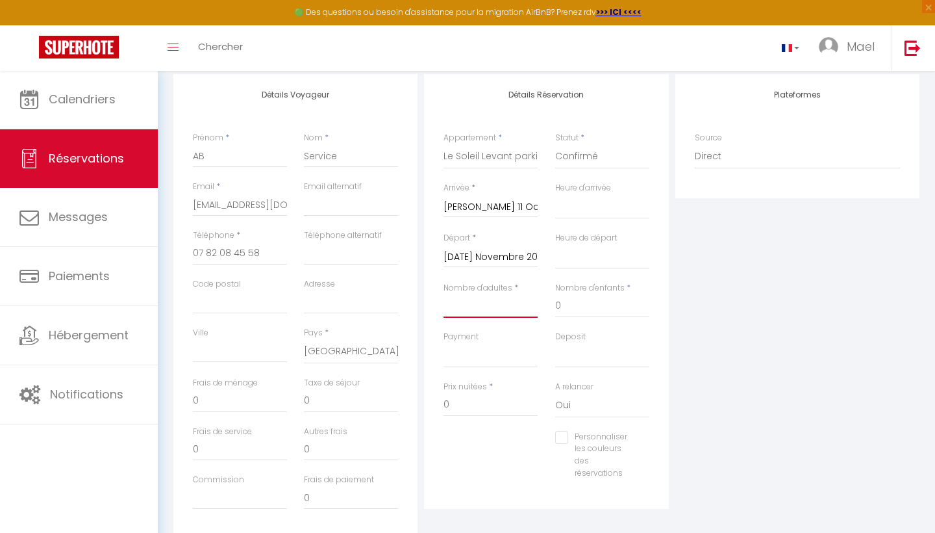
scroll to position [162, 0]
click at [713, 355] on div "Plateformes Source Direct [DOMAIN_NAME] [DOMAIN_NAME] Chalet montagne Expedia G…" at bounding box center [797, 309] width 251 height 464
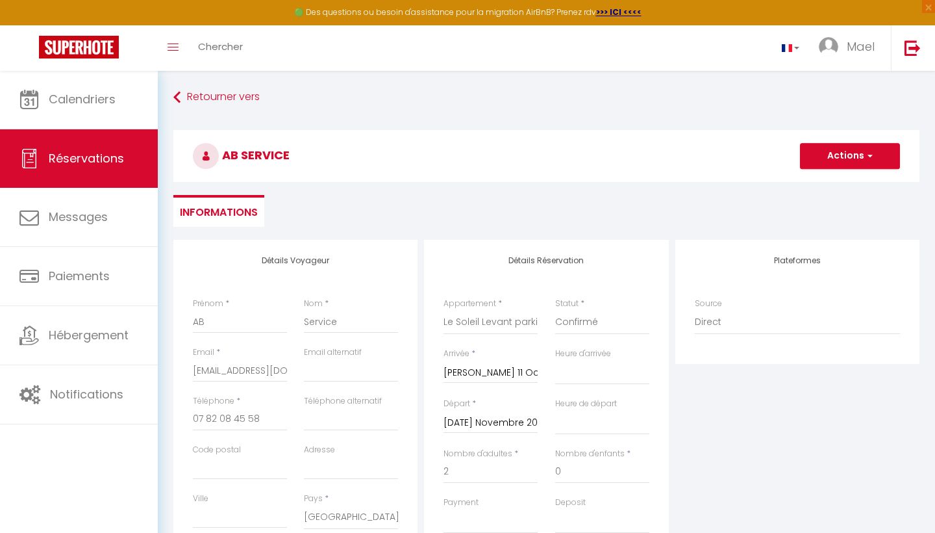
scroll to position [0, 0]
click at [865, 154] on span "button" at bounding box center [869, 156] width 8 height 12
click at [820, 177] on link "Enregistrer" at bounding box center [837, 184] width 103 height 17
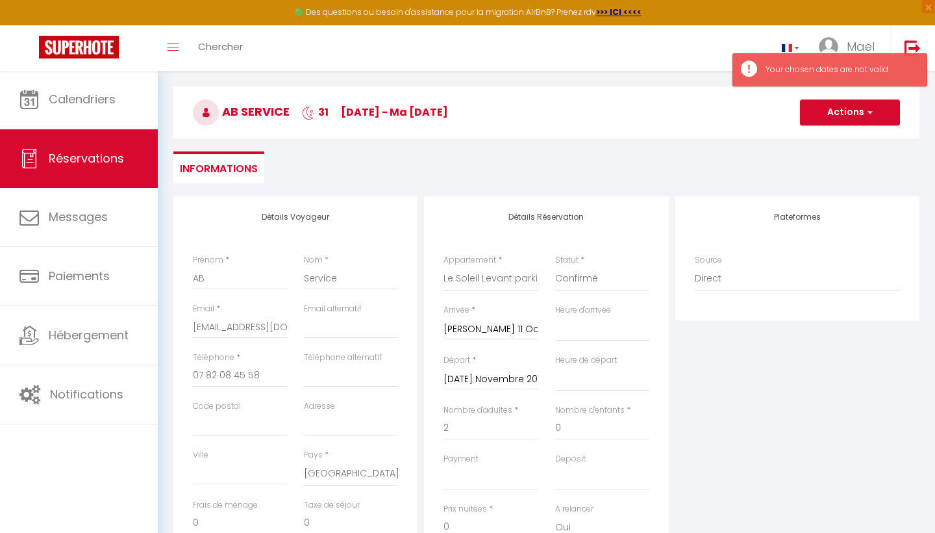
scroll to position [43, 0]
click at [487, 379] on input "[DATE] Novembre 2025" at bounding box center [491, 380] width 94 height 17
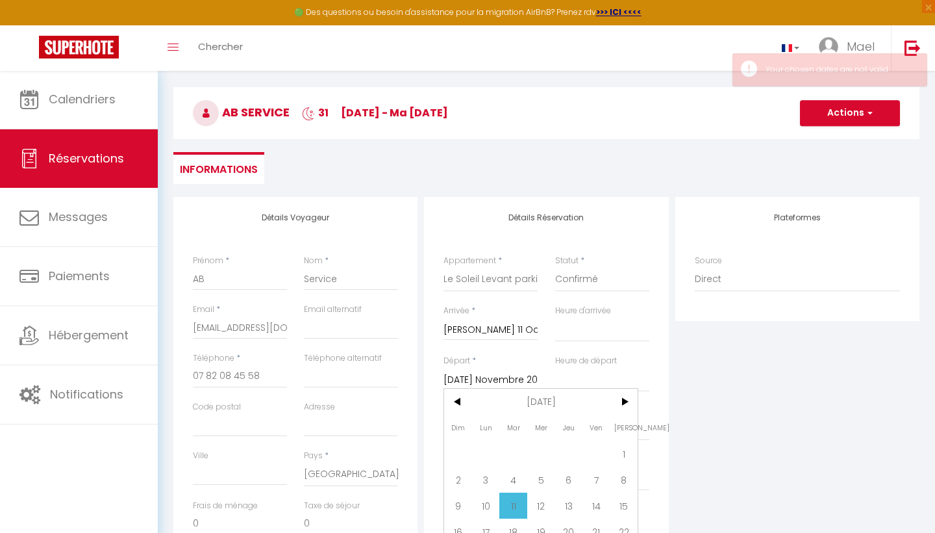
click at [542, 213] on h4 "Détails Réservation" at bounding box center [546, 217] width 205 height 9
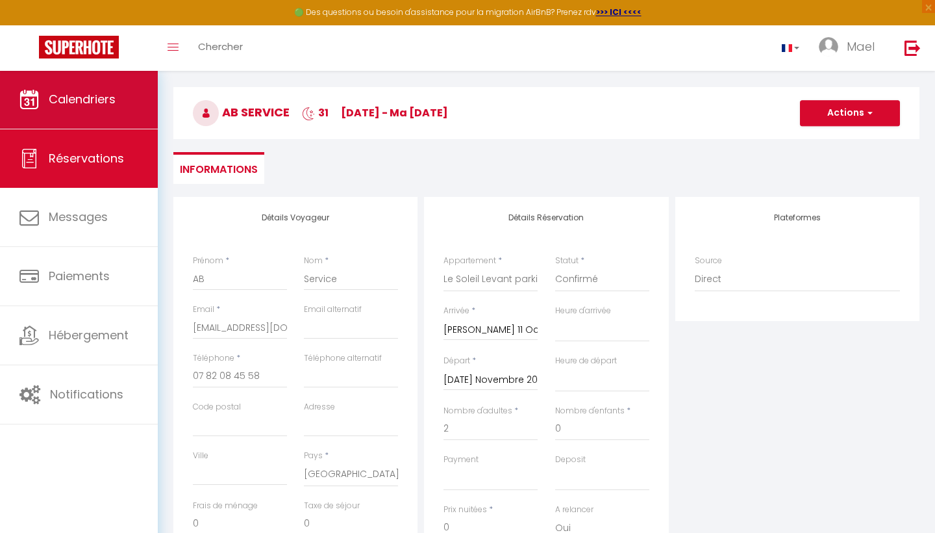
click at [69, 92] on span "Calendriers" at bounding box center [82, 99] width 67 height 16
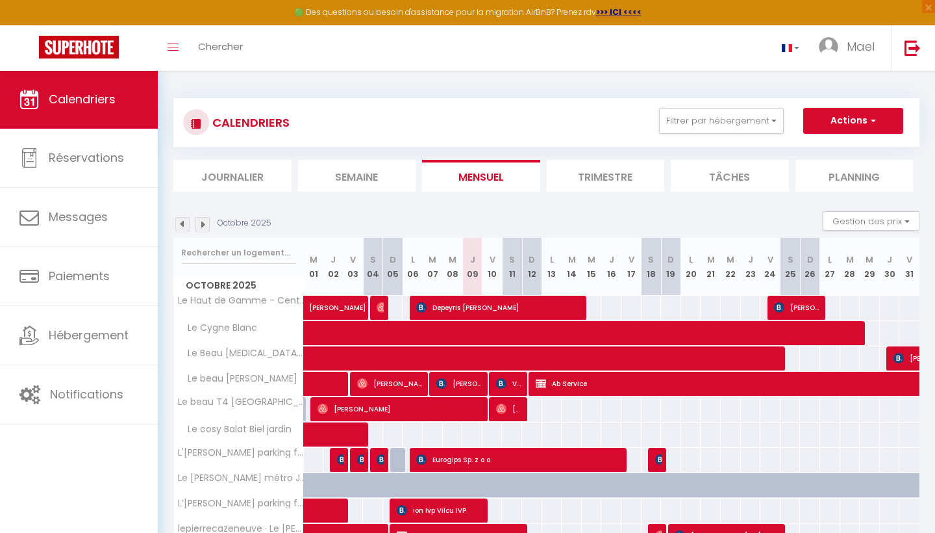
click at [842, 132] on button "Actions" at bounding box center [853, 121] width 100 height 26
click at [837, 121] on button "Actions" at bounding box center [853, 121] width 100 height 26
click at [837, 122] on button "Actions" at bounding box center [853, 121] width 100 height 26
click at [827, 145] on link "Nouvelle réservation" at bounding box center [839, 150] width 113 height 19
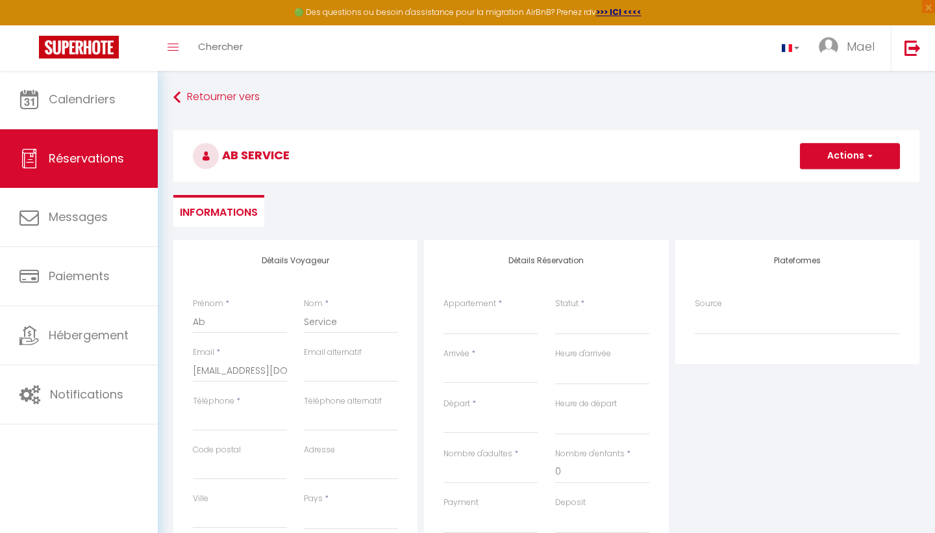
click at [245, 404] on div "Téléphone *" at bounding box center [240, 413] width 94 height 36
paste input "07 82 08 45 58"
click at [569, 322] on select "Confirmé Non Confirmé [PERSON_NAME] par le voyageur No Show Request" at bounding box center [602, 322] width 94 height 25
click at [483, 374] on input "Arrivée" at bounding box center [491, 372] width 94 height 17
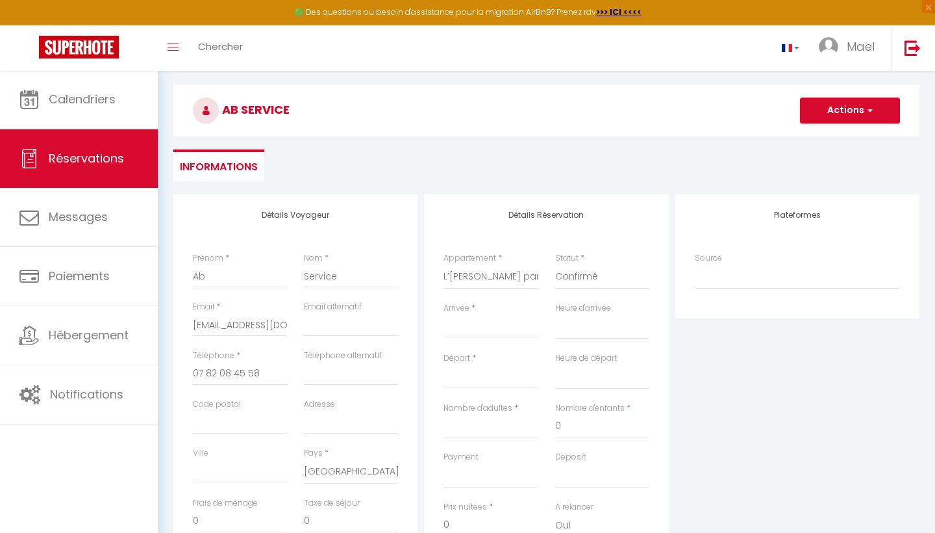
scroll to position [45, 0]
click at [471, 325] on input "Arrivée" at bounding box center [491, 328] width 94 height 17
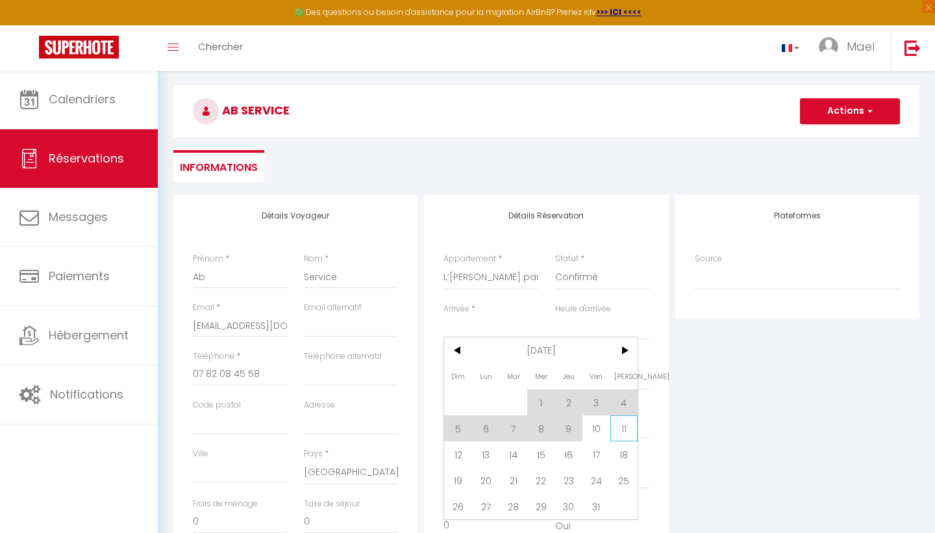
click at [622, 429] on span "11" at bounding box center [625, 428] width 28 height 26
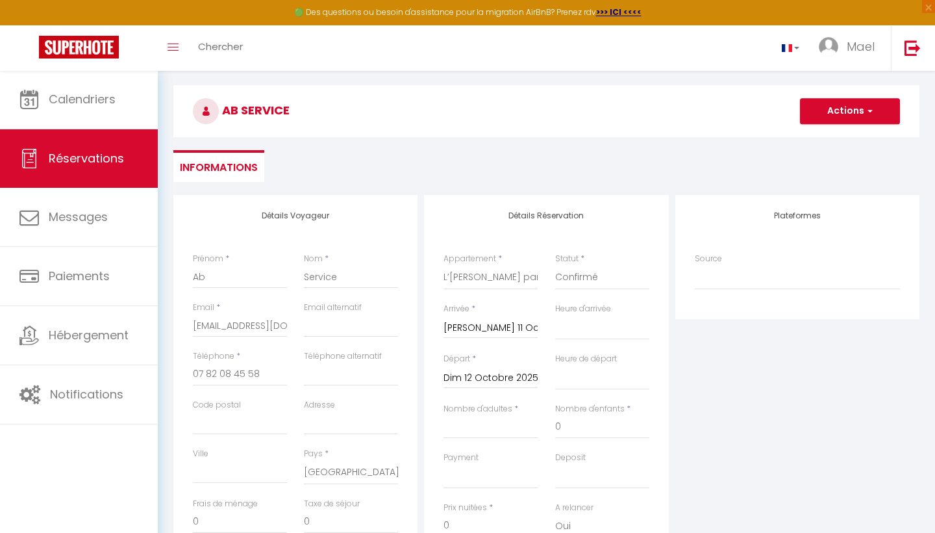
click at [492, 375] on input "Dim 12 Octobre 2025" at bounding box center [491, 378] width 94 height 17
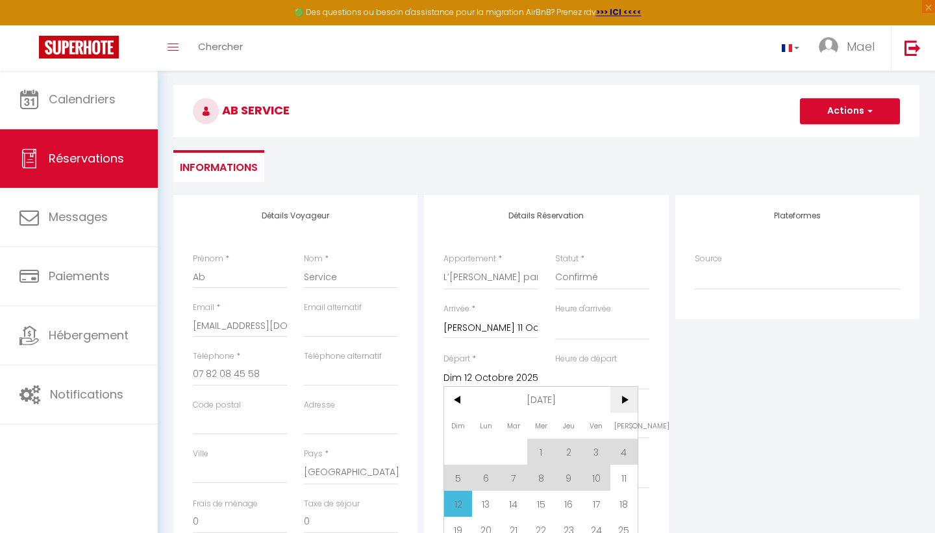
click at [628, 409] on span ">" at bounding box center [625, 399] width 28 height 26
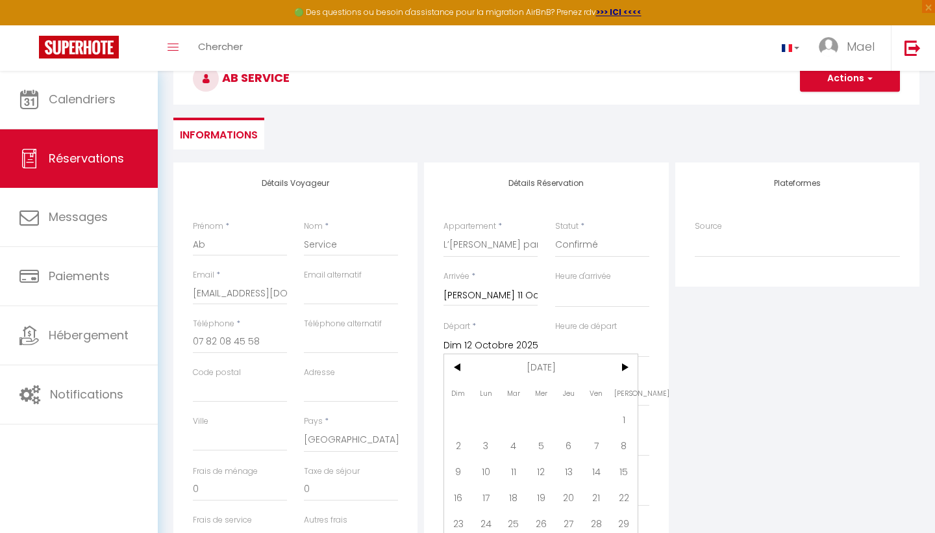
scroll to position [90, 0]
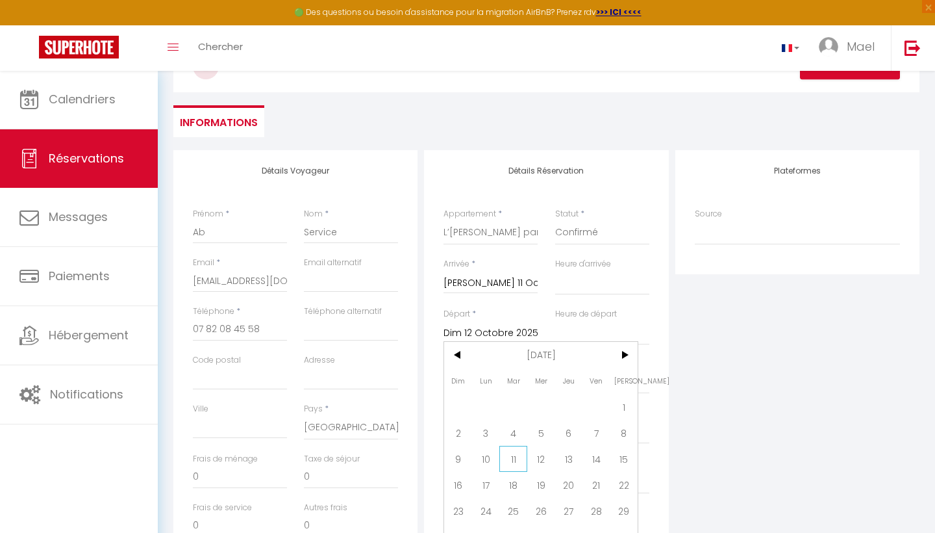
click at [507, 461] on span "11" at bounding box center [513, 459] width 28 height 26
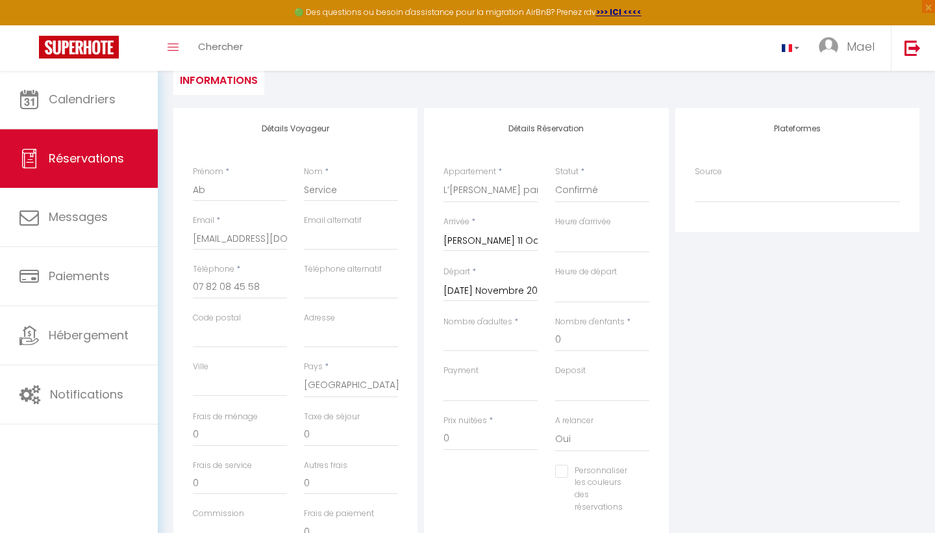
scroll to position [152, 0]
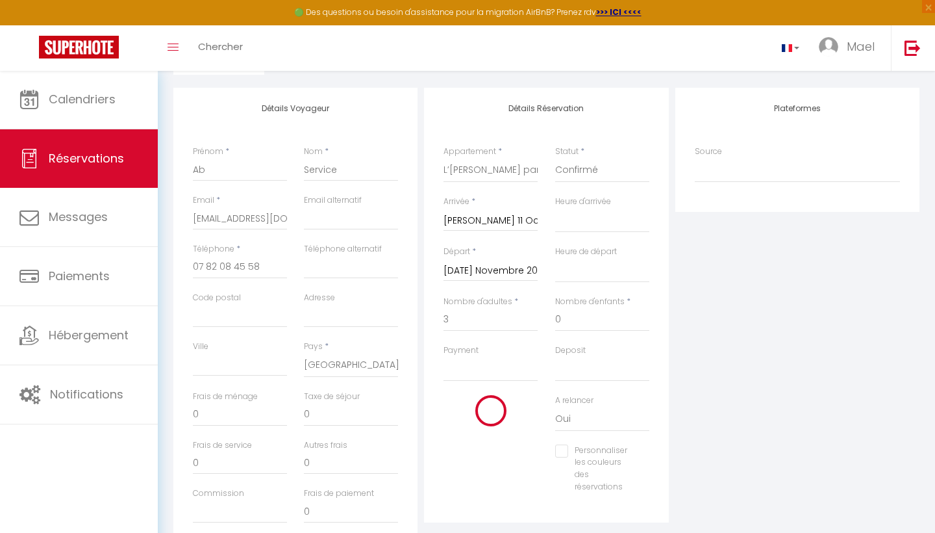
click at [742, 341] on div "Plateformes Source Direct [DOMAIN_NAME] [DOMAIN_NAME] Chalet montagne Expedia G…" at bounding box center [797, 320] width 251 height 464
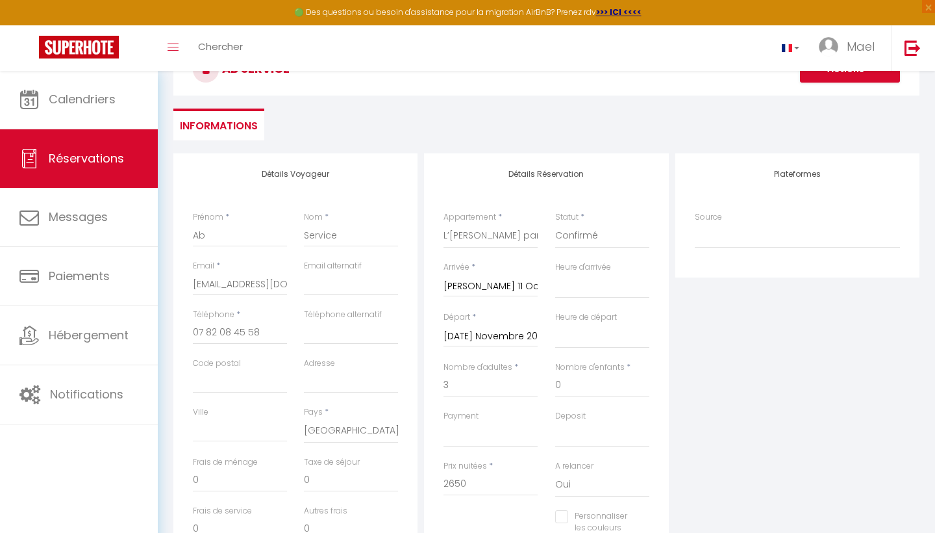
scroll to position [38, 0]
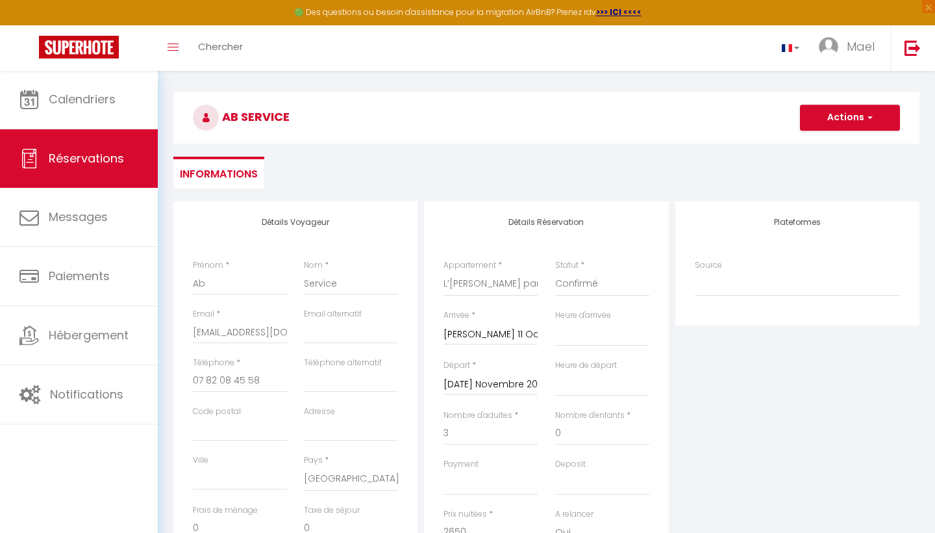
click at [817, 137] on h3 "Ab Service" at bounding box center [546, 118] width 746 height 52
click at [840, 128] on button "Actions" at bounding box center [850, 118] width 100 height 26
click at [825, 143] on link "Enregistrer" at bounding box center [837, 146] width 103 height 17
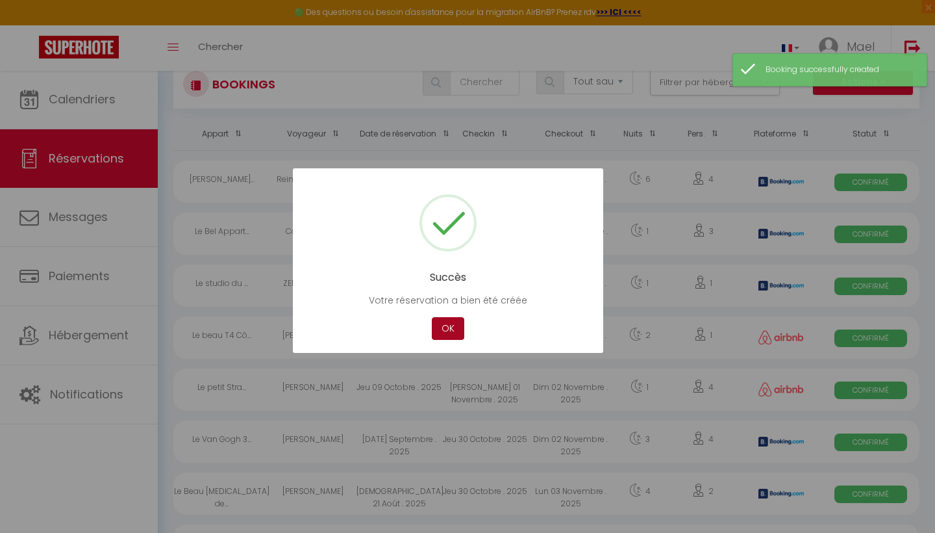
click at [450, 326] on button "OK" at bounding box center [448, 328] width 32 height 23
